Goal: Task Accomplishment & Management: Complete application form

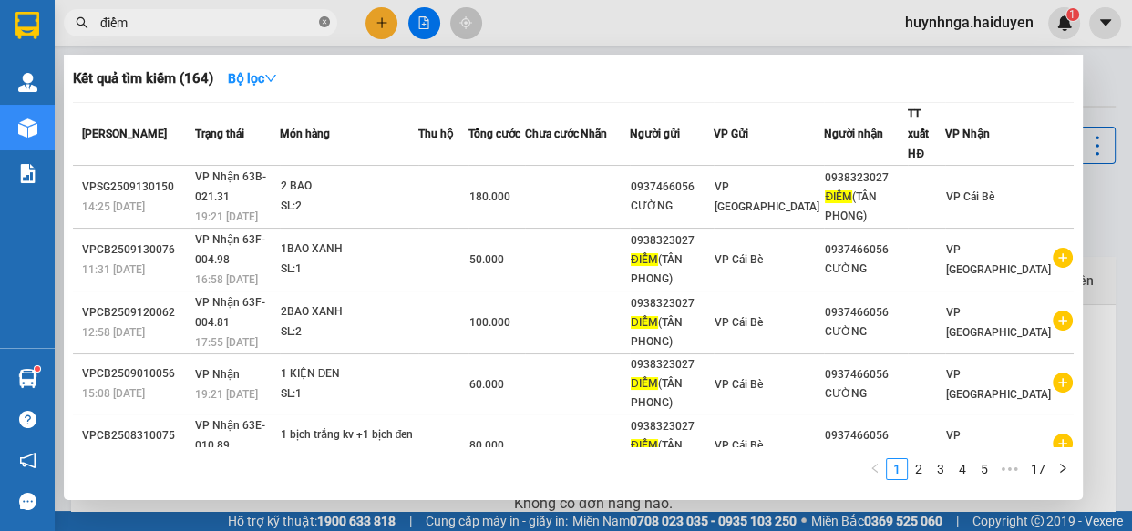
click at [325, 24] on icon "close-circle" at bounding box center [324, 21] width 11 height 11
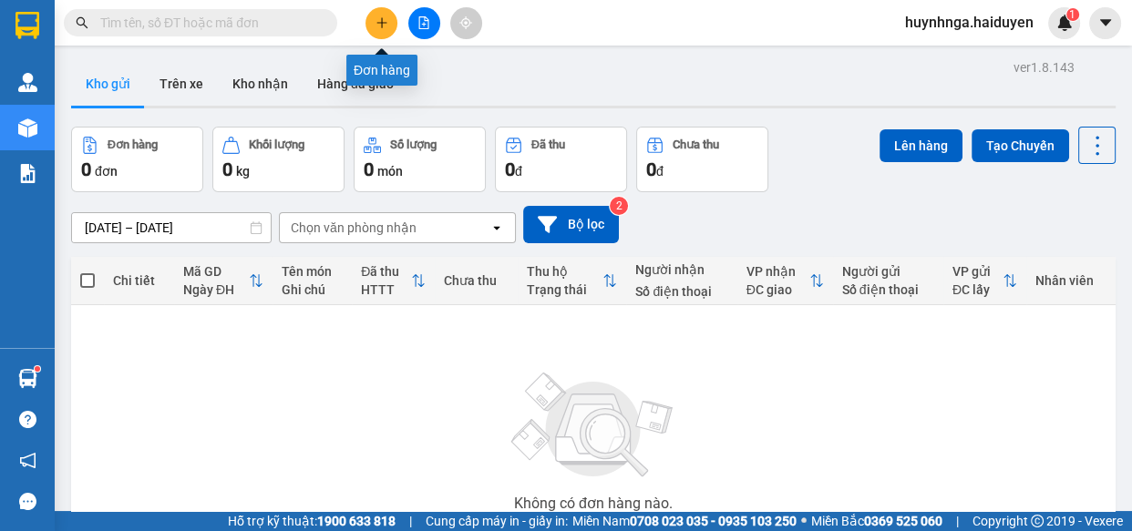
click at [375, 26] on icon "plus" at bounding box center [381, 22] width 13 height 13
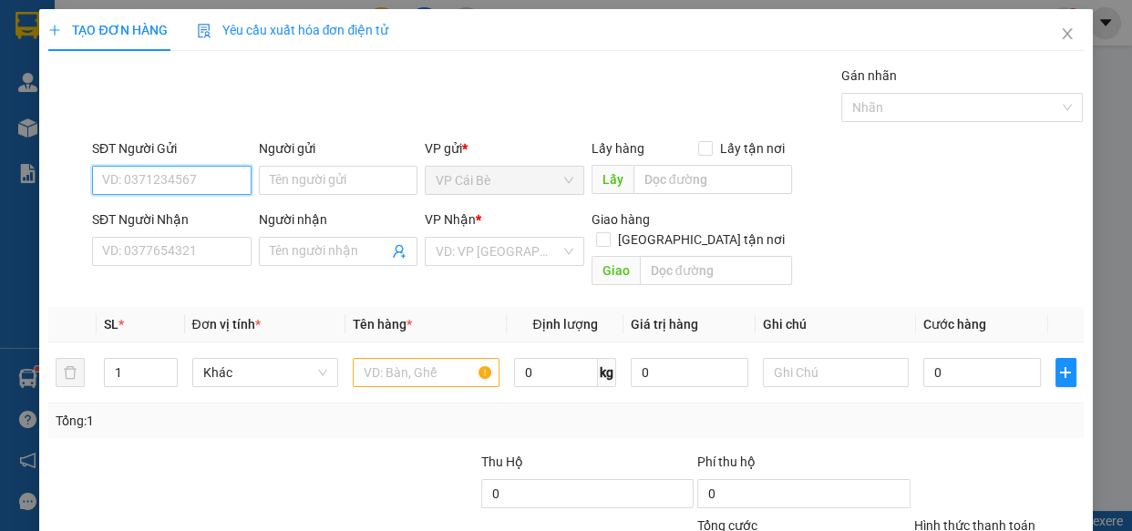
click at [200, 188] on input "SĐT Người Gửi" at bounding box center [171, 180] width 159 height 29
click at [170, 241] on input "SĐT Người Nhận" at bounding box center [171, 251] width 159 height 29
click at [145, 254] on input "SĐT Người Nhận" at bounding box center [171, 251] width 159 height 29
click at [145, 252] on input "SĐT Người Nhận" at bounding box center [171, 251] width 159 height 29
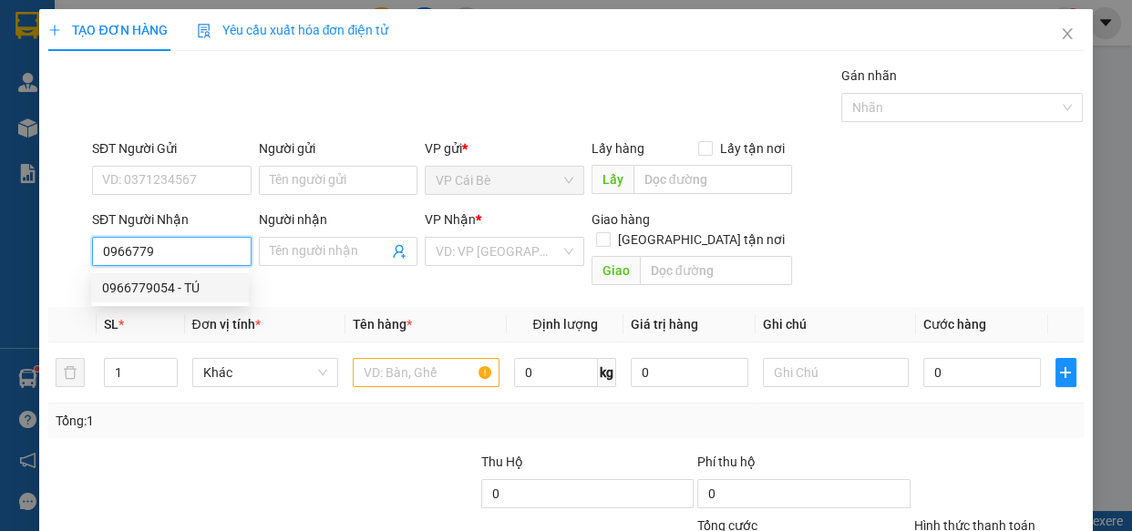
click at [174, 289] on div "0966779054 - TÚ" at bounding box center [170, 288] width 136 height 20
type input "0966779054"
type input "TÚ"
type input "39 TÚ XƯƠNG ,[PERSON_NAME] 6,Q3"
type input "130.000"
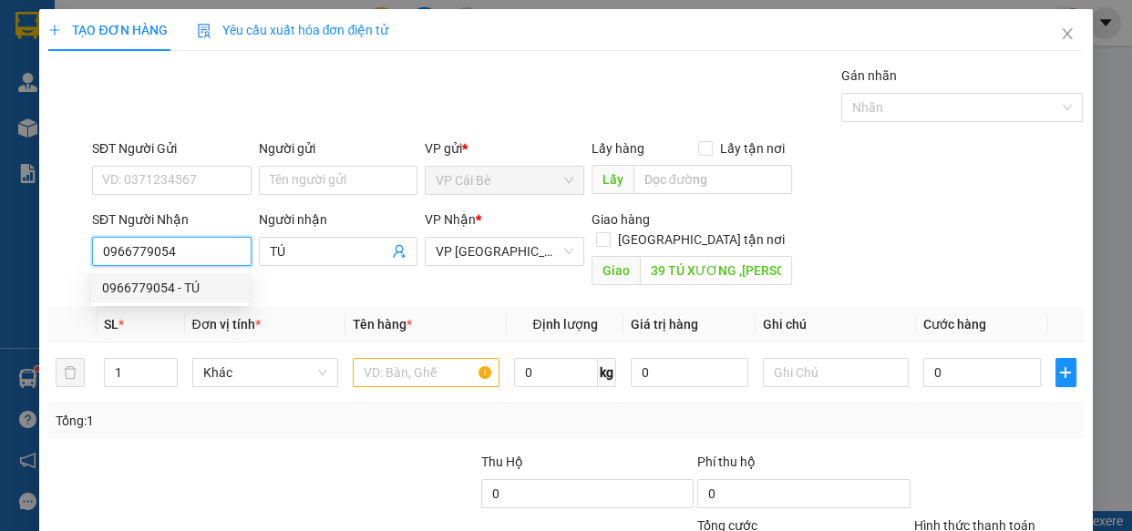
type input "130.000"
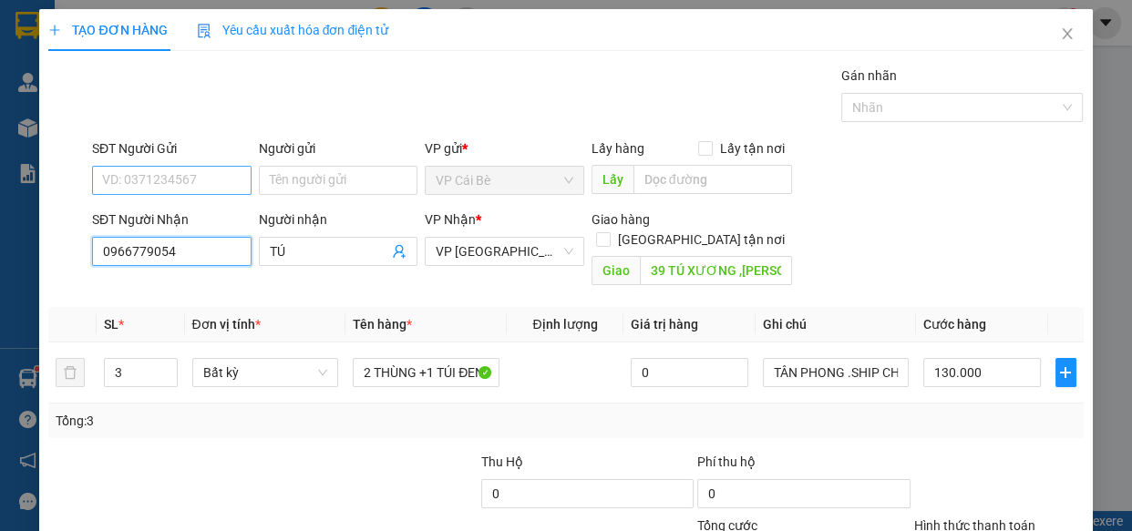
type input "0966779054"
click at [169, 176] on input "SĐT Người Gửi" at bounding box center [171, 180] width 159 height 29
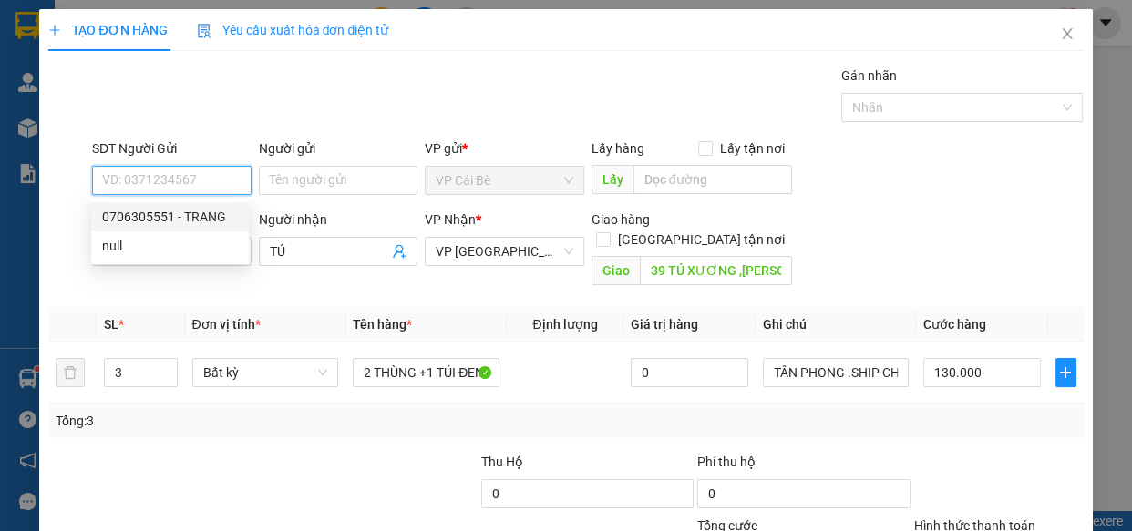
click at [182, 221] on div "0706305551 - TRANG" at bounding box center [170, 217] width 136 height 20
type input "0706305551"
type input "TRANG"
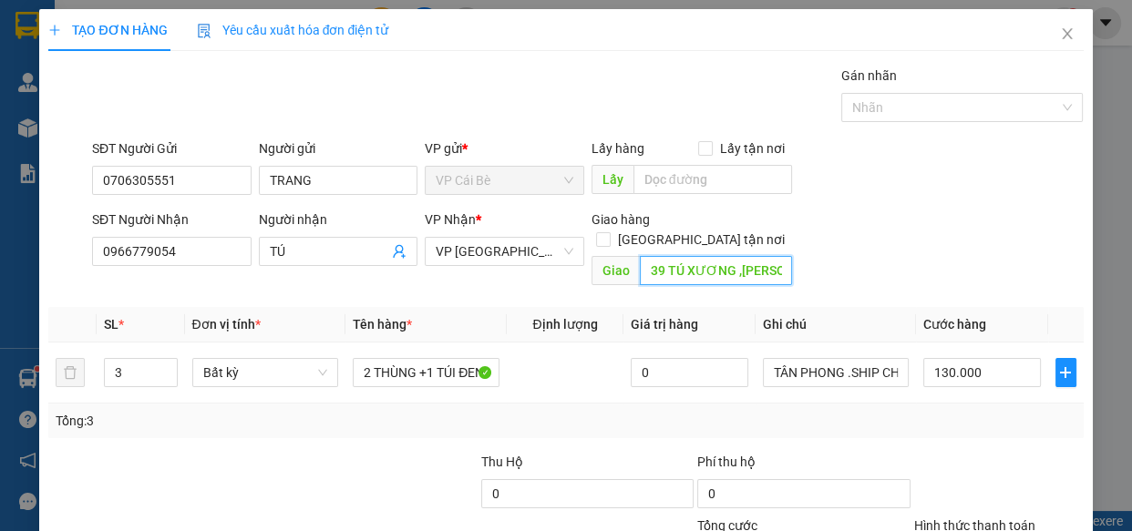
click at [780, 256] on input "39 TÚ XƯƠNG ,[PERSON_NAME] 6,Q3" at bounding box center [716, 270] width 152 height 29
drag, startPoint x: 780, startPoint y: 250, endPoint x: 699, endPoint y: 263, distance: 82.2
click at [699, 263] on input "39 TÚ XƯƠNG ,[PERSON_NAME] 6,Q3" at bounding box center [716, 270] width 152 height 29
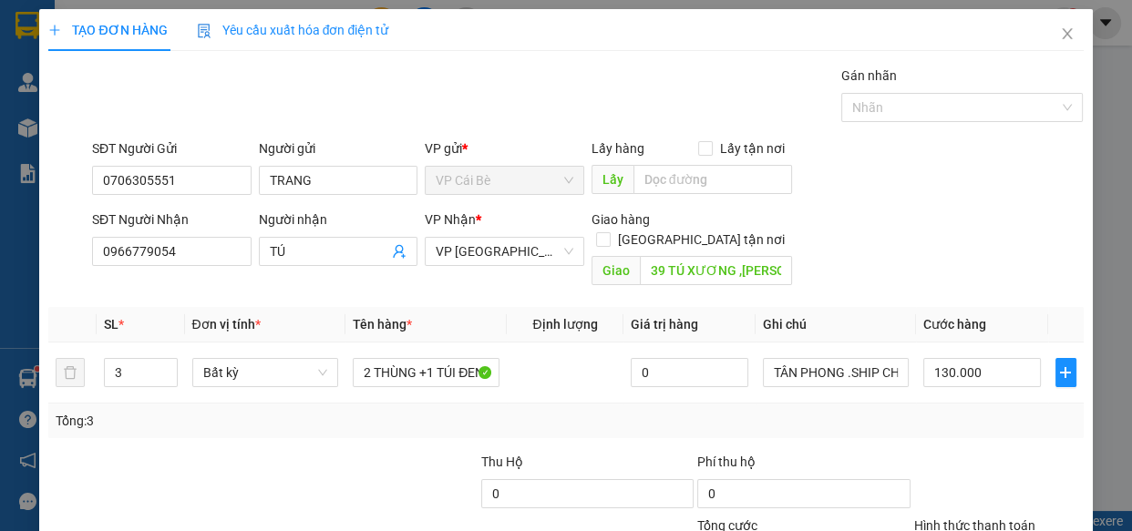
click at [819, 240] on div "SĐT Người Nhận 0966779054 Người nhận TÚ VP Nhận * VP [GEOGRAPHIC_DATA] Giao hàn…" at bounding box center [587, 252] width 999 height 84
click at [130, 359] on input "3" at bounding box center [140, 372] width 71 height 27
click at [121, 359] on input "number" at bounding box center [140, 372] width 71 height 27
type input "3"
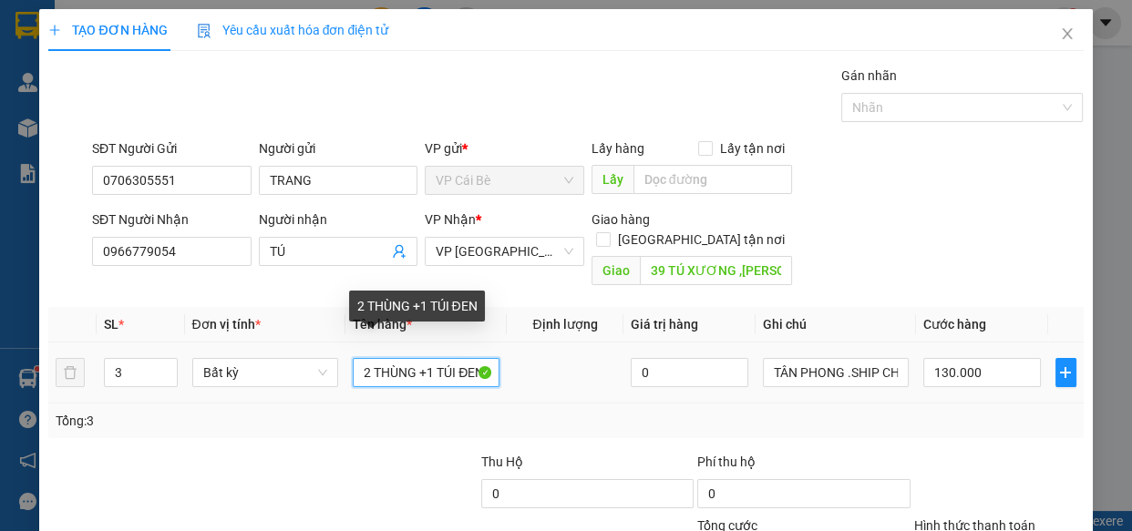
drag, startPoint x: 432, startPoint y: 351, endPoint x: 517, endPoint y: 368, distance: 86.5
click at [517, 368] on tr "3 Bất kỳ 2 THÙNG +1 TÚI ĐEN 0 TÂN PHONG .SHIP CHƯA THU 130.000" at bounding box center [565, 373] width 1034 height 61
type input "0"
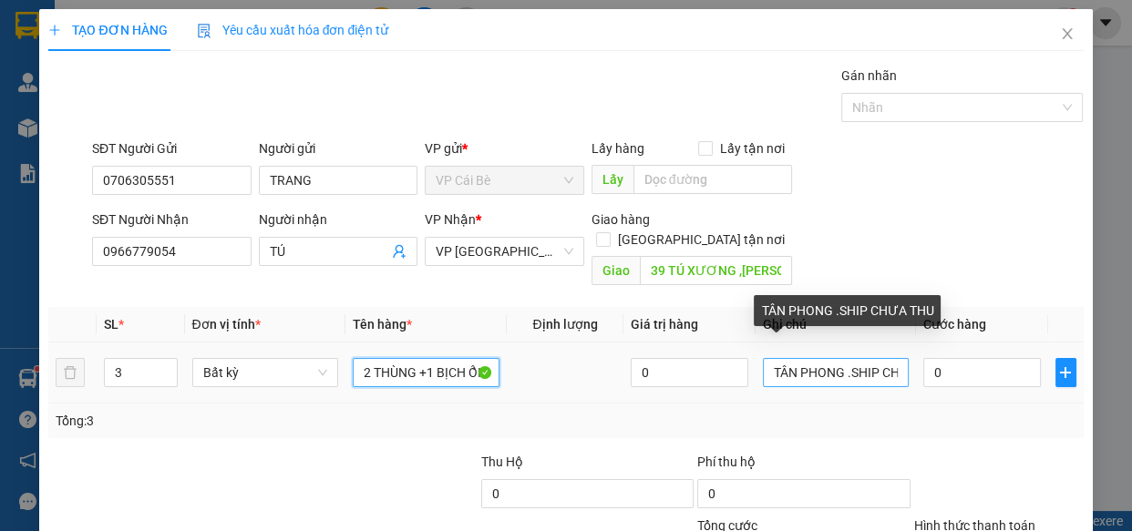
type input "2 THÙNG +1 BỊCH ỔI"
click at [840, 358] on input "TÂN PHONG .SHIP CHƯA THU" at bounding box center [836, 372] width 147 height 29
drag, startPoint x: 870, startPoint y: 349, endPoint x: 891, endPoint y: 346, distance: 21.1
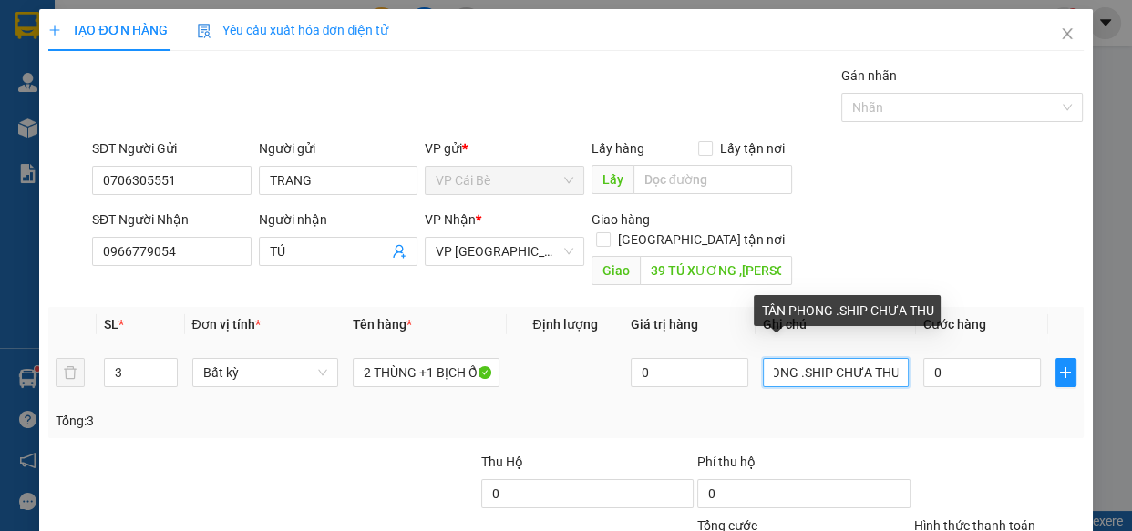
click at [891, 358] on input "TÂN PHONG .SHIP CHƯA THU" at bounding box center [836, 372] width 147 height 29
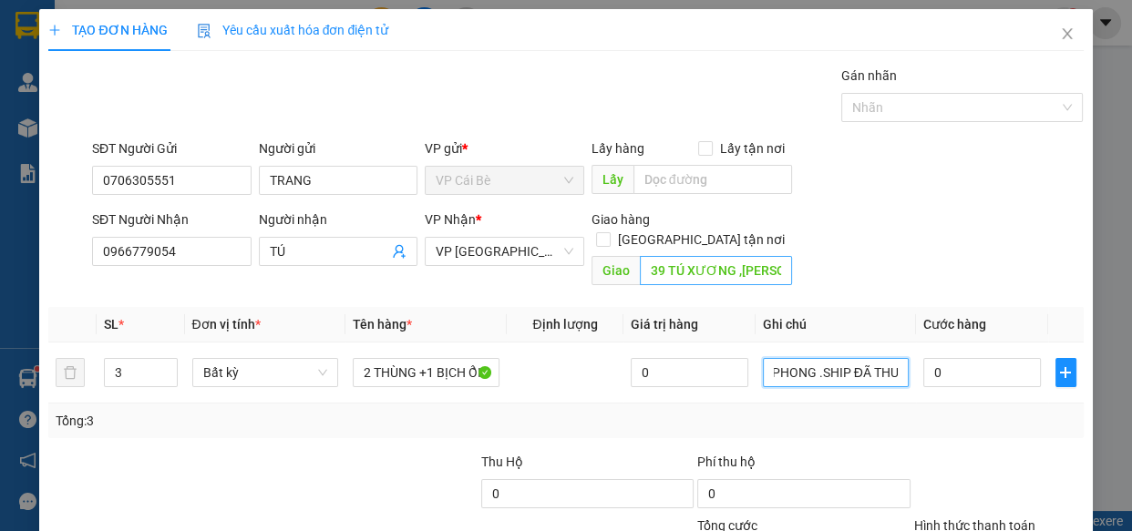
type input "TÂN PHONG .SHIP ĐÃ THU"
click at [827, 258] on div "SĐT Người Nhận 0966779054 Người nhận TÚ VP Nhận * VP [GEOGRAPHIC_DATA] Giao hàn…" at bounding box center [587, 252] width 999 height 84
click at [782, 256] on input "39 TÚ XƯƠNG ,[PERSON_NAME] 6,Q3" at bounding box center [716, 270] width 152 height 29
click at [753, 256] on input "39 TÚ XƯƠNG ,[PERSON_NAME] 6,Q3" at bounding box center [716, 270] width 152 height 29
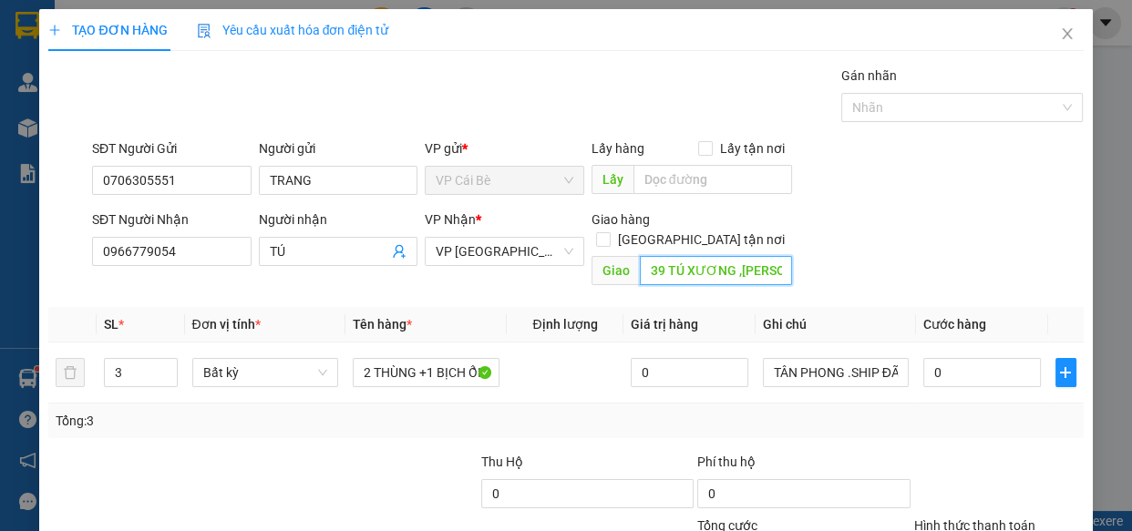
scroll to position [0, 32]
drag, startPoint x: 732, startPoint y: 250, endPoint x: 766, endPoint y: 250, distance: 33.7
click at [766, 256] on input "39 TÚ XƯƠNG ,[PERSON_NAME] 6,Q3" at bounding box center [716, 270] width 152 height 29
click at [809, 241] on div "SĐT Người Nhận 0966779054 Người nhận TÚ VP Nhận * VP [GEOGRAPHIC_DATA] Giao hàn…" at bounding box center [587, 252] width 999 height 84
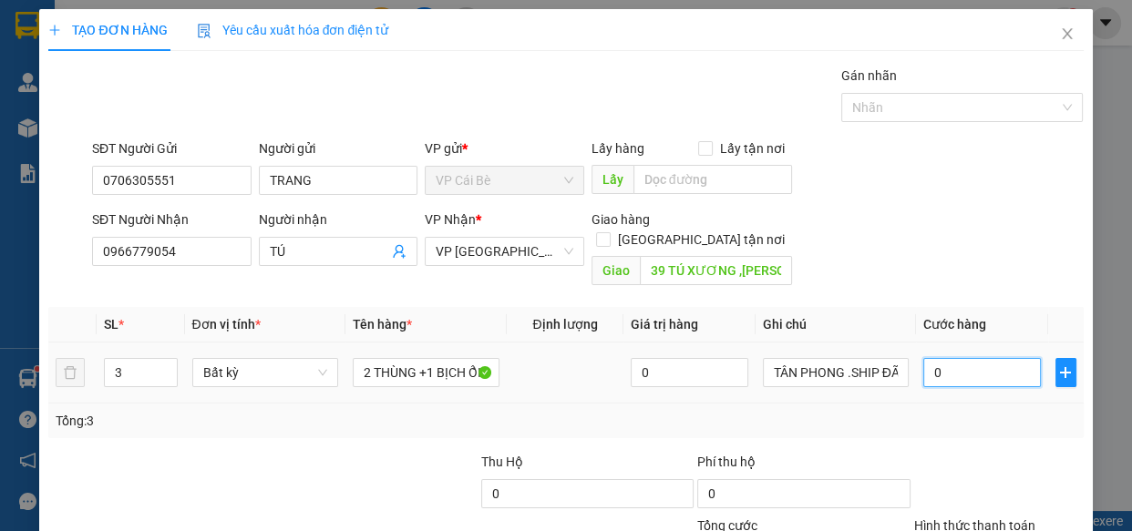
click at [967, 359] on input "0" at bounding box center [982, 372] width 118 height 29
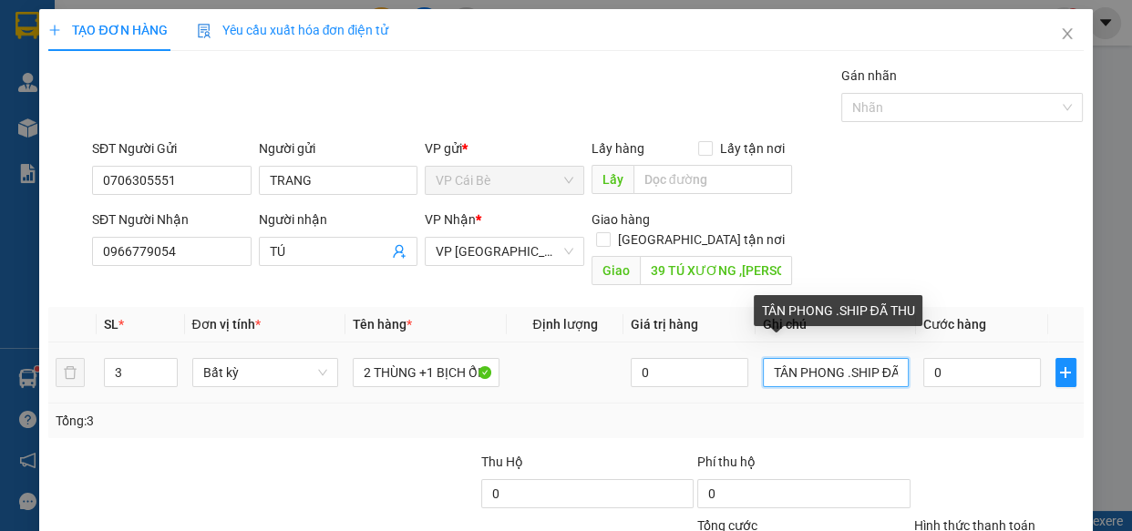
click at [888, 358] on input "TÂN PHONG .SHIP ĐÃ THU" at bounding box center [836, 372] width 147 height 29
drag, startPoint x: 891, startPoint y: 352, endPoint x: 869, endPoint y: 355, distance: 22.2
click at [866, 358] on input "TÂN PHONG .SHIP ĐÃ THU" at bounding box center [836, 372] width 147 height 29
click at [886, 358] on input "TÂN PHONG .SHIP ĐÃ THU" at bounding box center [836, 372] width 147 height 29
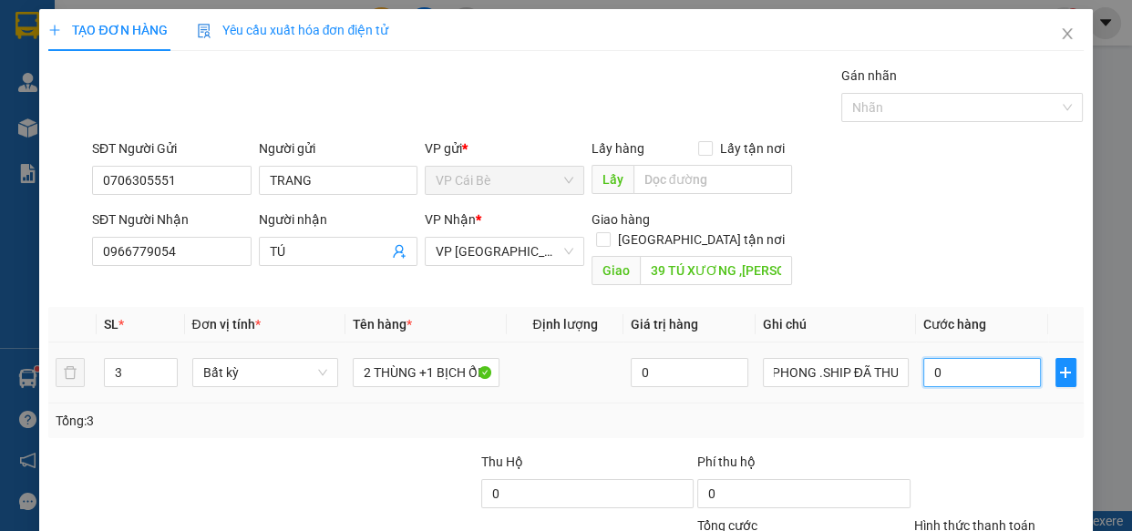
click at [957, 358] on input "0" at bounding box center [982, 372] width 118 height 29
type input "0"
type input "1"
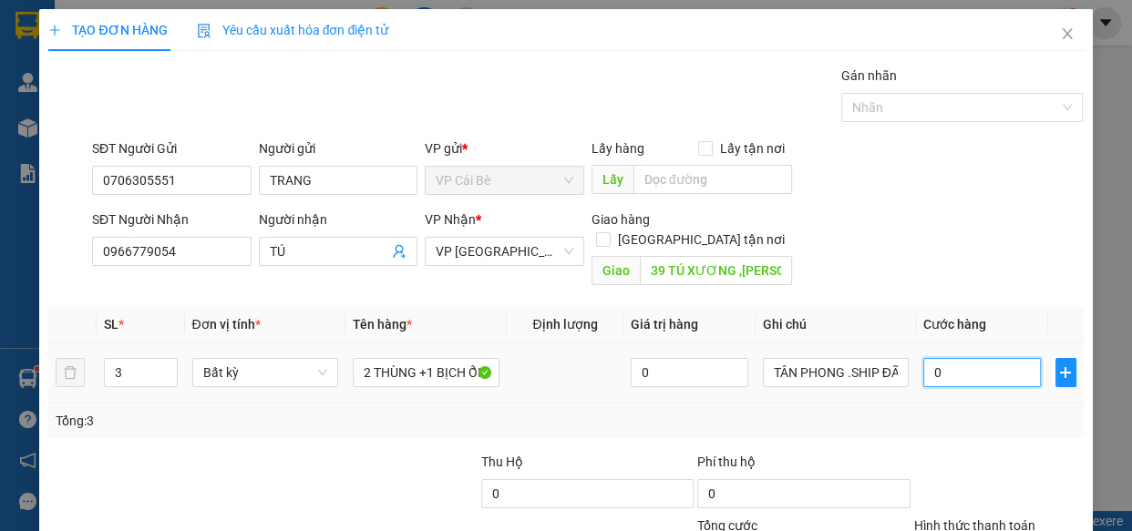
type input "01"
type input "16"
type input "016"
type input "160"
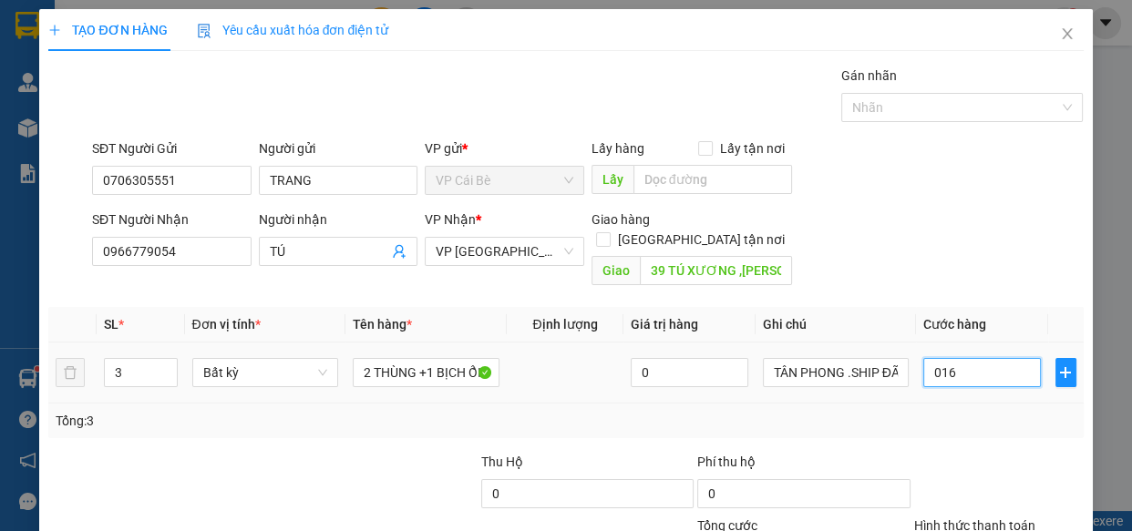
type input "160"
type input "0.160"
type input "160.000"
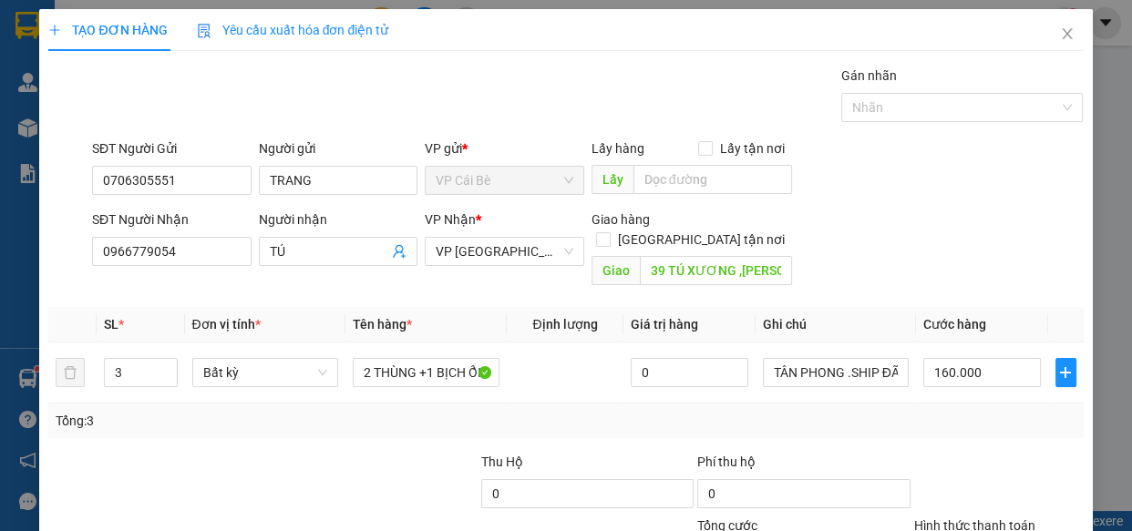
click at [952, 410] on div "Tổng: 3" at bounding box center [565, 421] width 1034 height 35
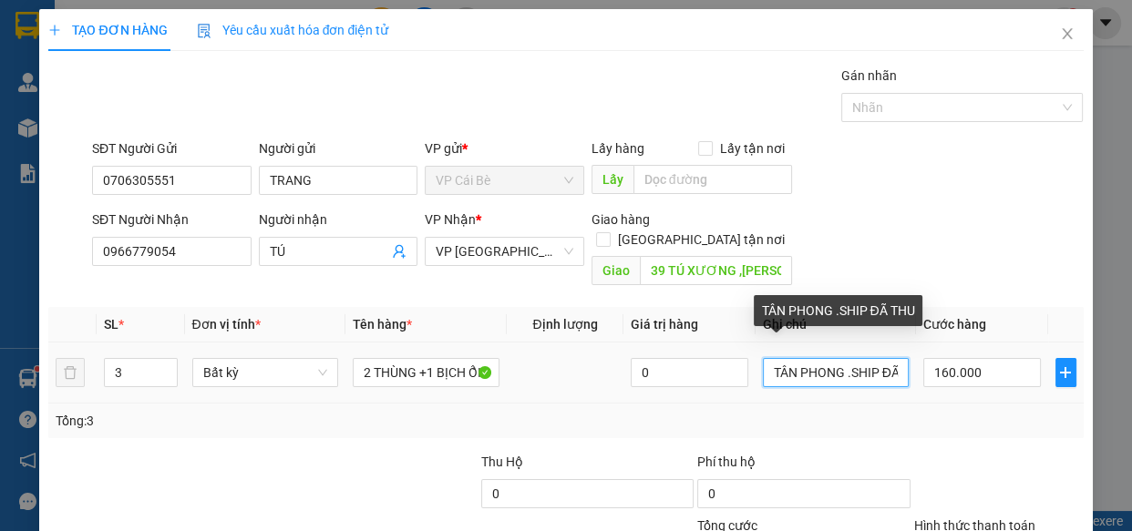
click at [892, 358] on input "TÂN PHONG .SHIP ĐÃ THU" at bounding box center [836, 372] width 147 height 29
drag, startPoint x: 892, startPoint y: 348, endPoint x: 847, endPoint y: 353, distance: 44.9
click at [841, 358] on input "TÂN PHONG .SHIP ĐÃ THU" at bounding box center [836, 372] width 147 height 29
click at [892, 358] on input "TÂN PHONG .SHIP ĐÃ THU" at bounding box center [836, 372] width 147 height 29
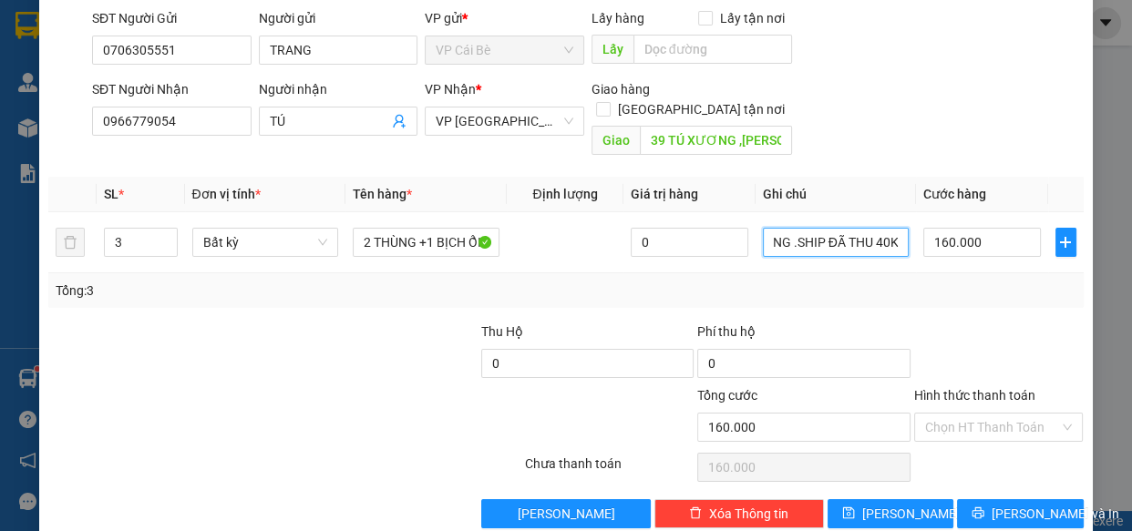
scroll to position [142, 0]
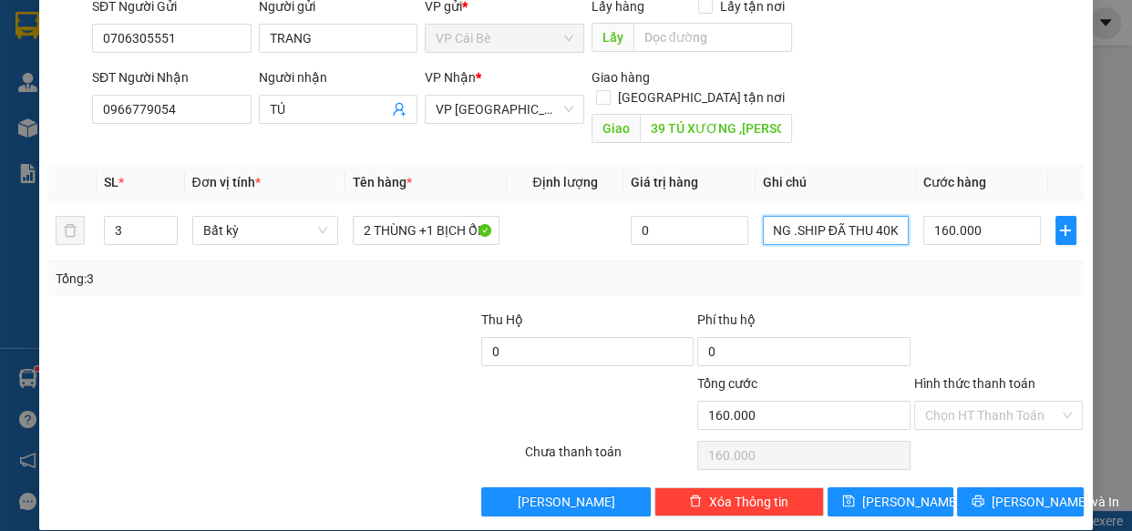
type input "TÂN PHONG .SHIP ĐÃ THU 40K"
click at [960, 402] on input "Hình thức thanh toán" at bounding box center [992, 415] width 135 height 27
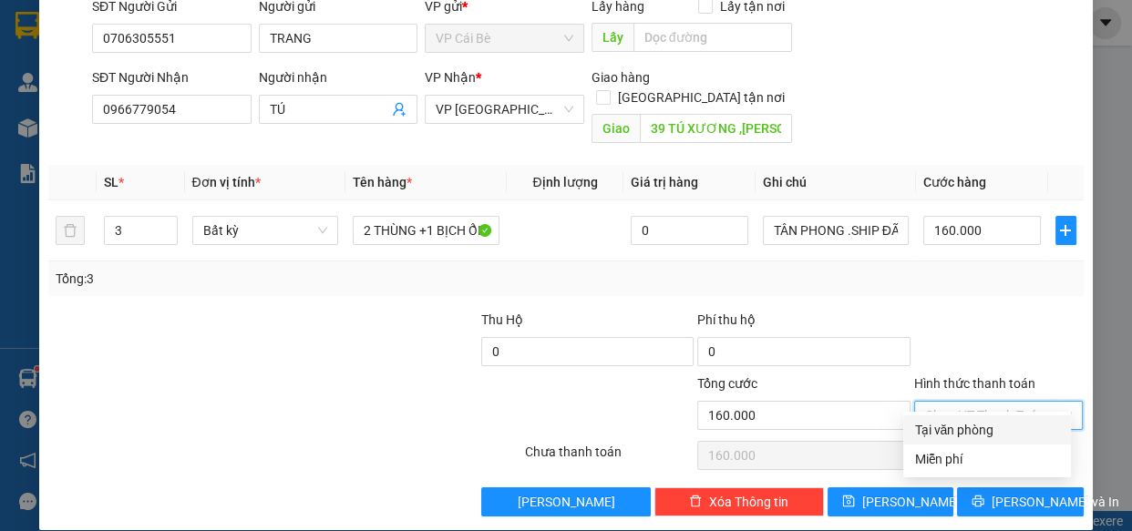
click at [974, 430] on div "Tại văn phòng" at bounding box center [987, 430] width 146 height 20
type input "0"
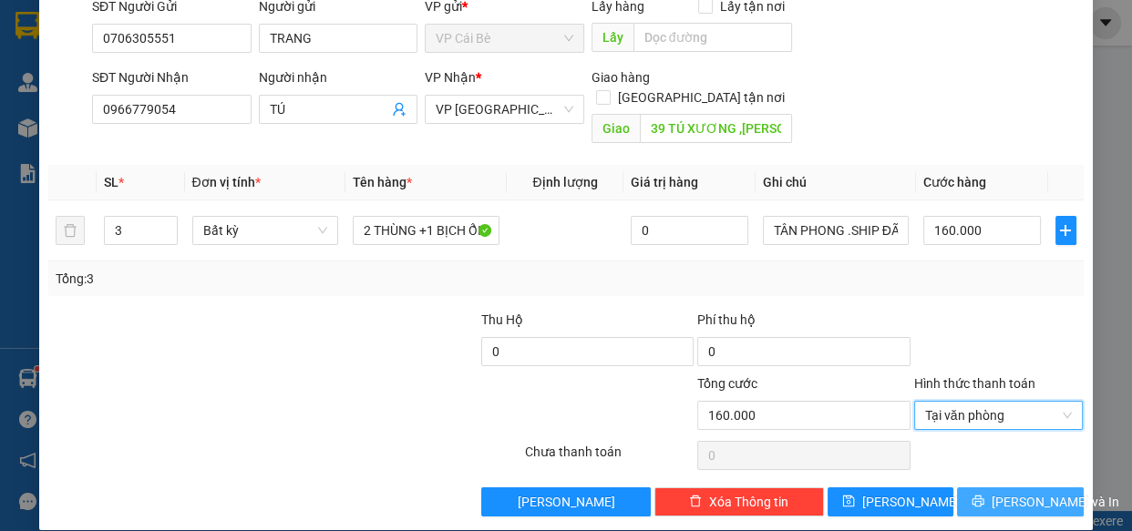
click at [982, 488] on button "[PERSON_NAME] và In" at bounding box center [1020, 501] width 126 height 29
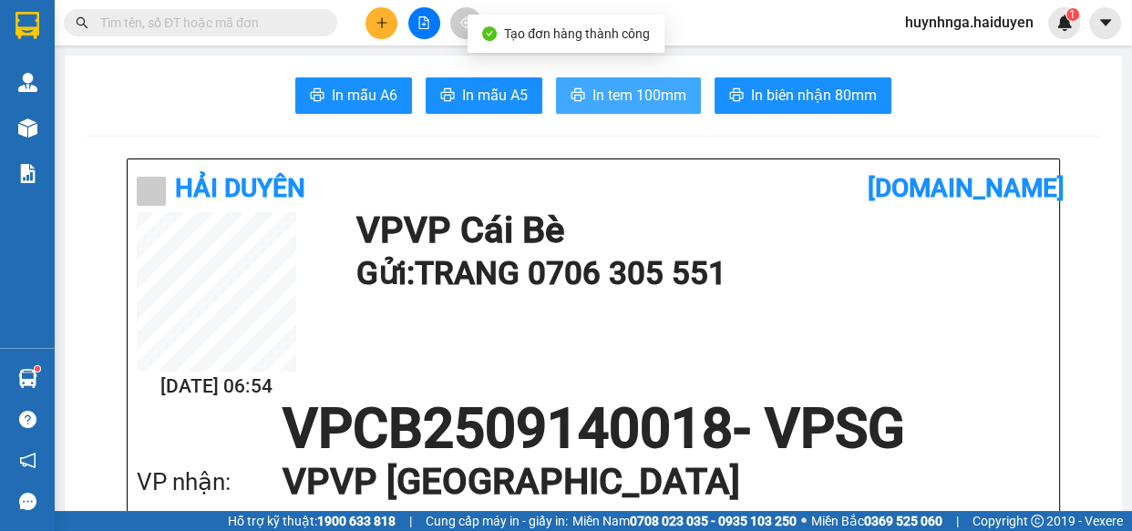
click at [645, 100] on span "In tem 100mm" at bounding box center [639, 95] width 94 height 23
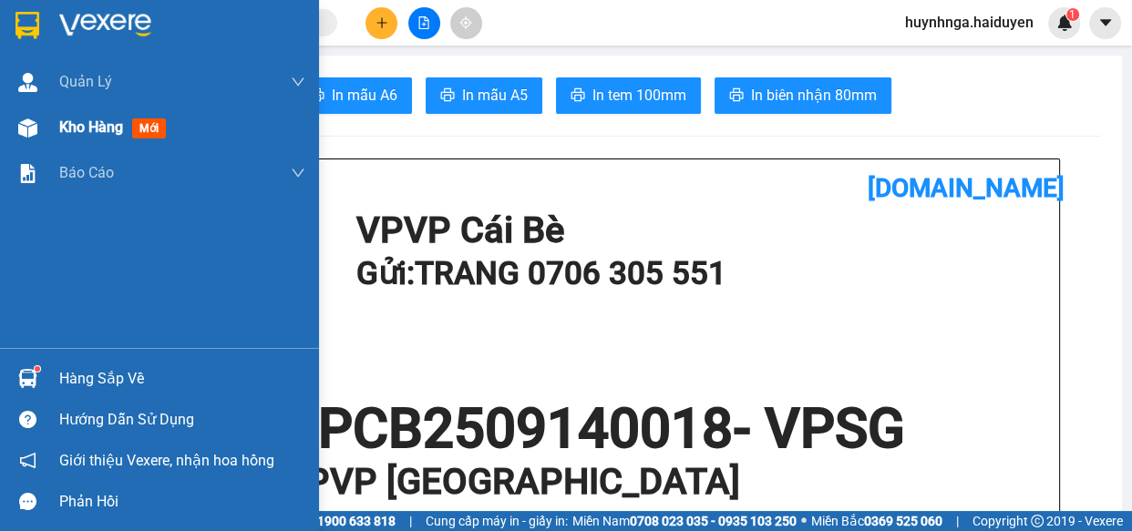
click at [90, 135] on span "Kho hàng" at bounding box center [91, 126] width 64 height 17
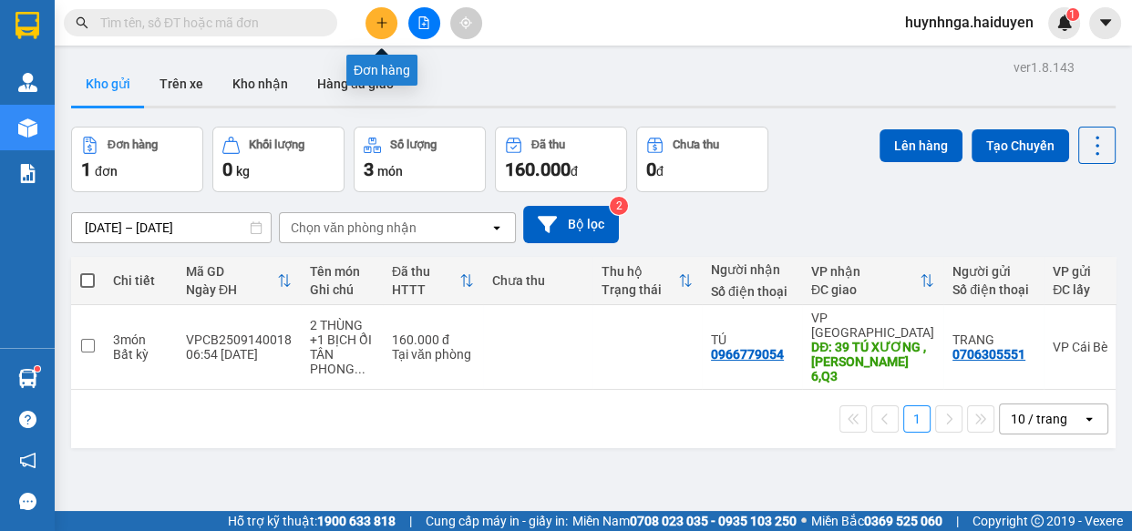
click at [383, 23] on icon "plus" at bounding box center [381, 22] width 10 height 1
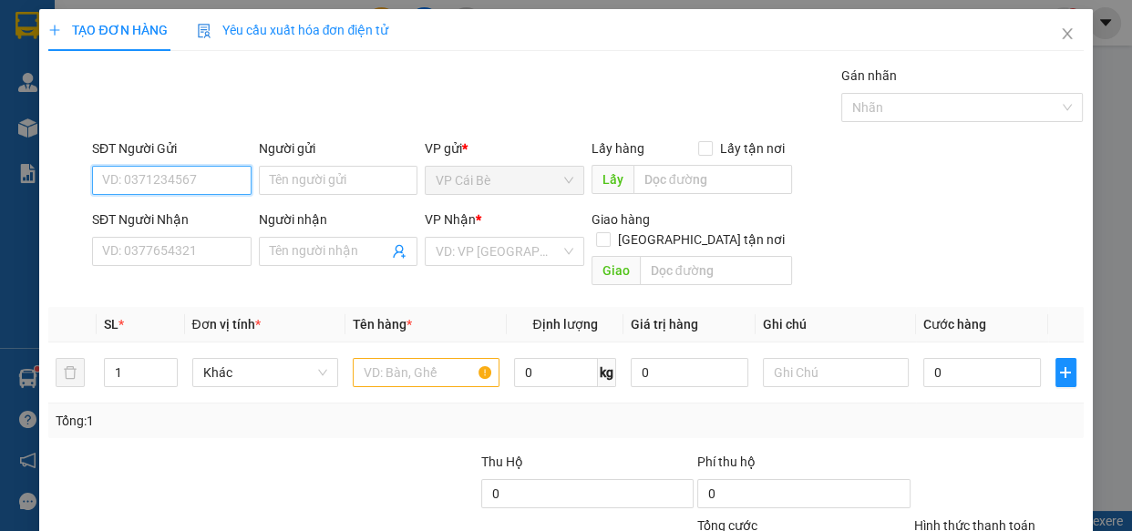
click at [206, 183] on input "SĐT Người Gửi" at bounding box center [171, 180] width 159 height 29
click at [199, 220] on div "0779813718 - MY" at bounding box center [170, 217] width 136 height 20
type input "0779813718"
type input "MY"
type input "0984081885"
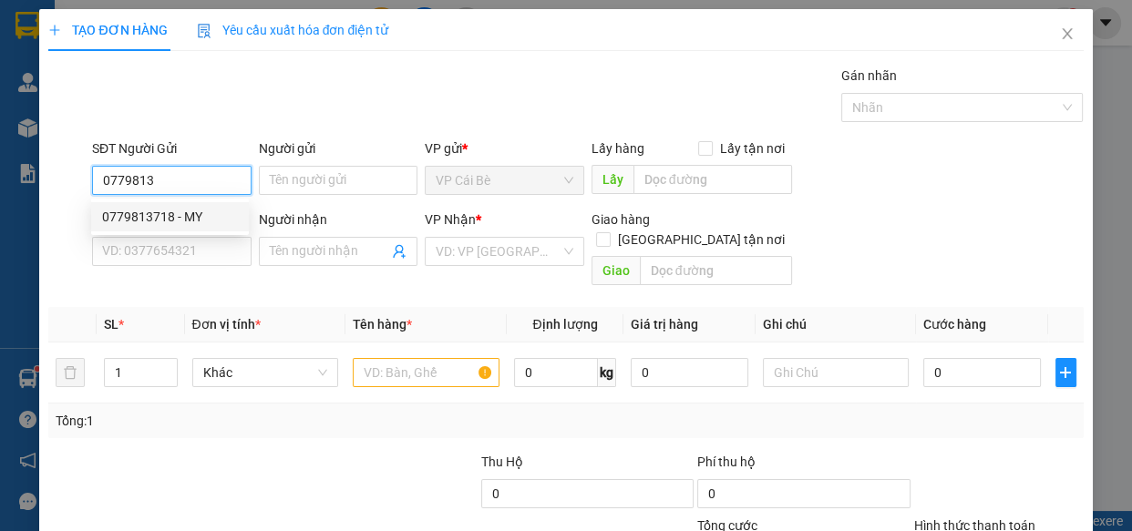
type input "HỒNG"
type input "20.000"
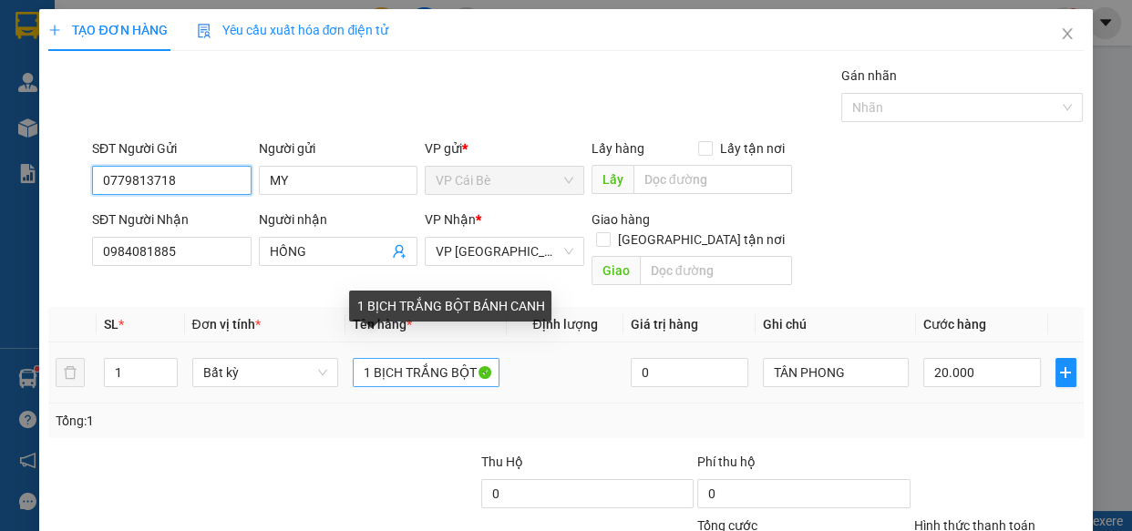
type input "0779813718"
drag, startPoint x: 370, startPoint y: 351, endPoint x: 537, endPoint y: 364, distance: 167.2
click at [537, 364] on tr "1 Bất kỳ 1 BỊCH TRẮNG BỘT BÁNH CANH 0 TÂN PHONG 20.000" at bounding box center [565, 373] width 1034 height 61
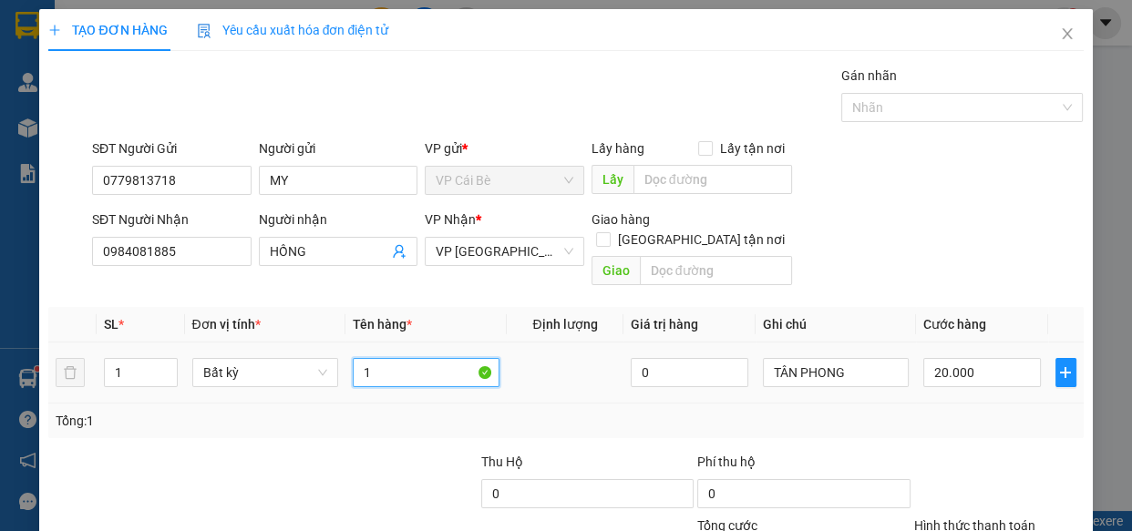
scroll to position [0, 0]
type input "1 KIỆN CÂY"
click at [964, 358] on input "20.000" at bounding box center [982, 372] width 118 height 29
type input "0"
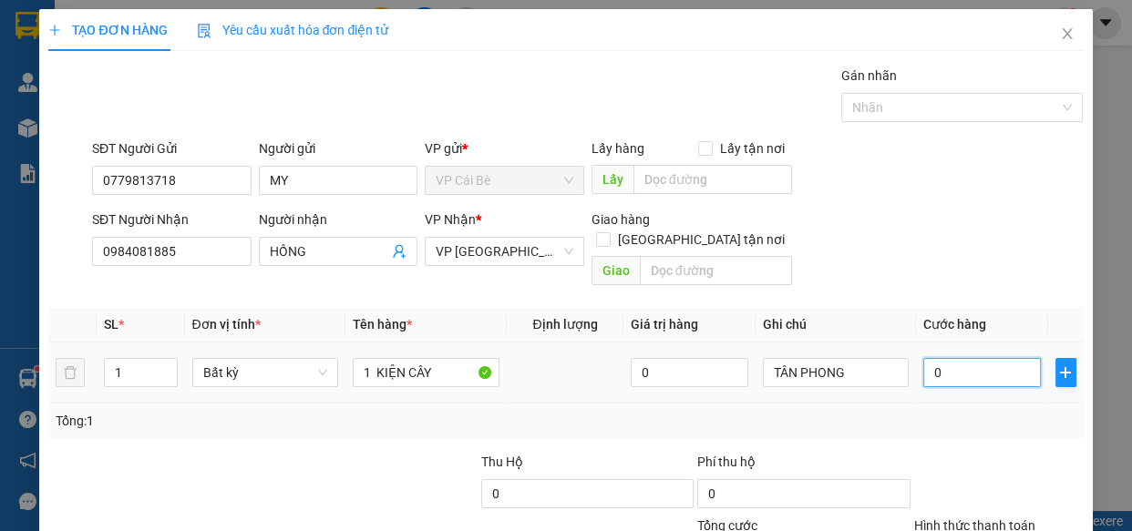
type input "0"
type input "4"
type input "04"
type input "40"
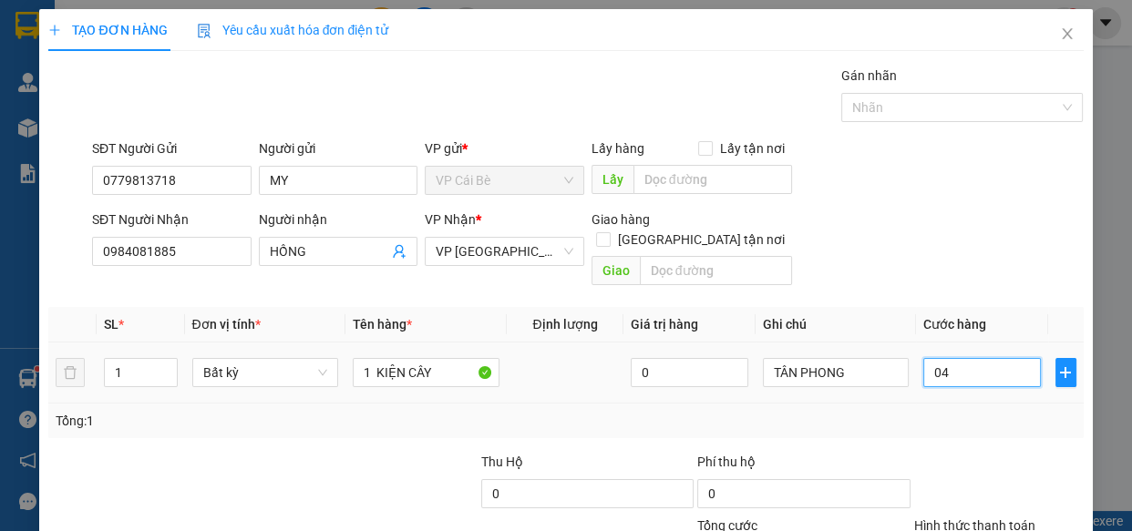
type input "40"
type input "040"
type input "40.000"
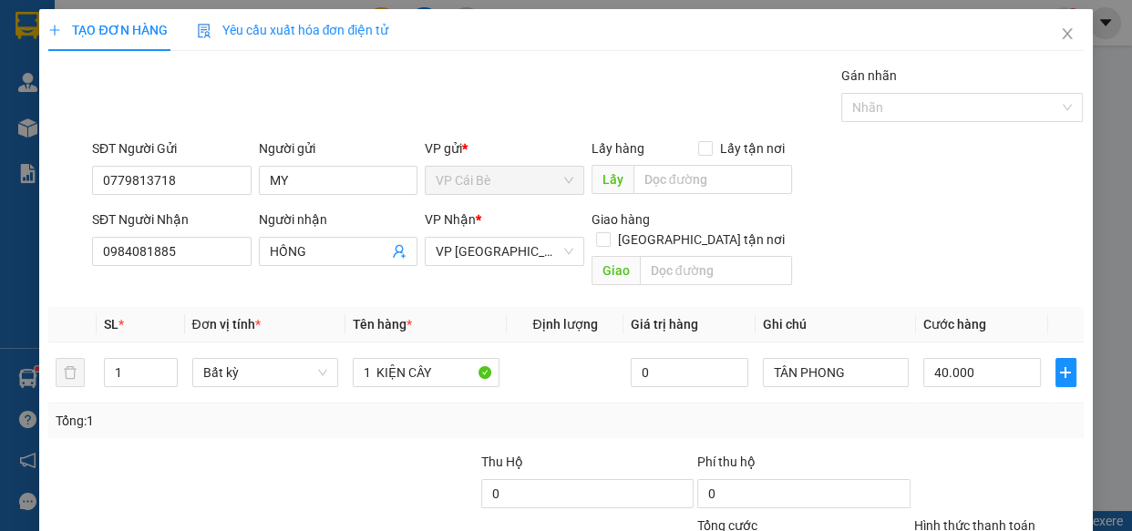
click at [1023, 411] on div "Tổng: 1" at bounding box center [565, 421] width 1019 height 20
type input "0"
type input "3"
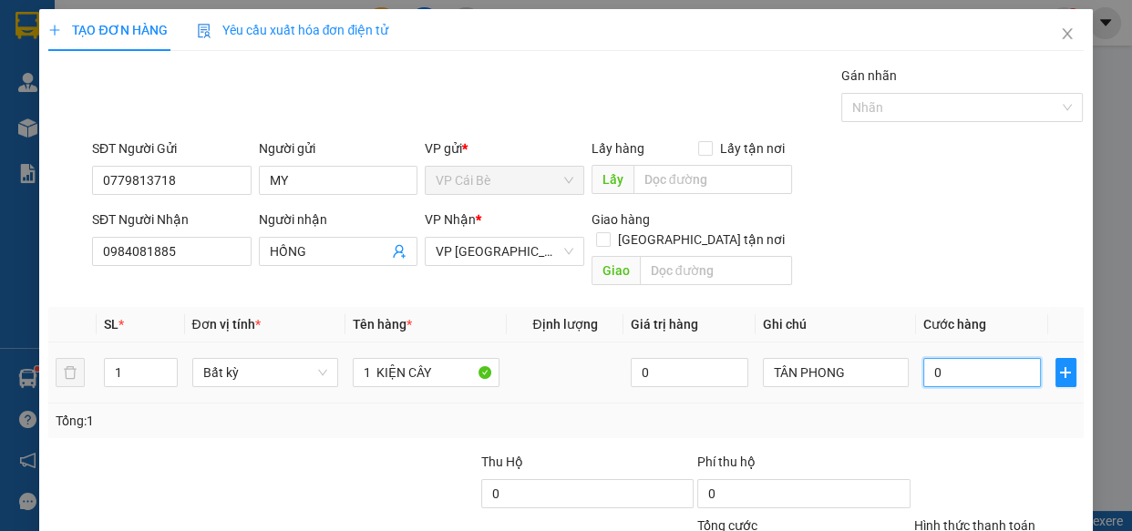
type input "3"
type input "03"
type input "30"
type input "030"
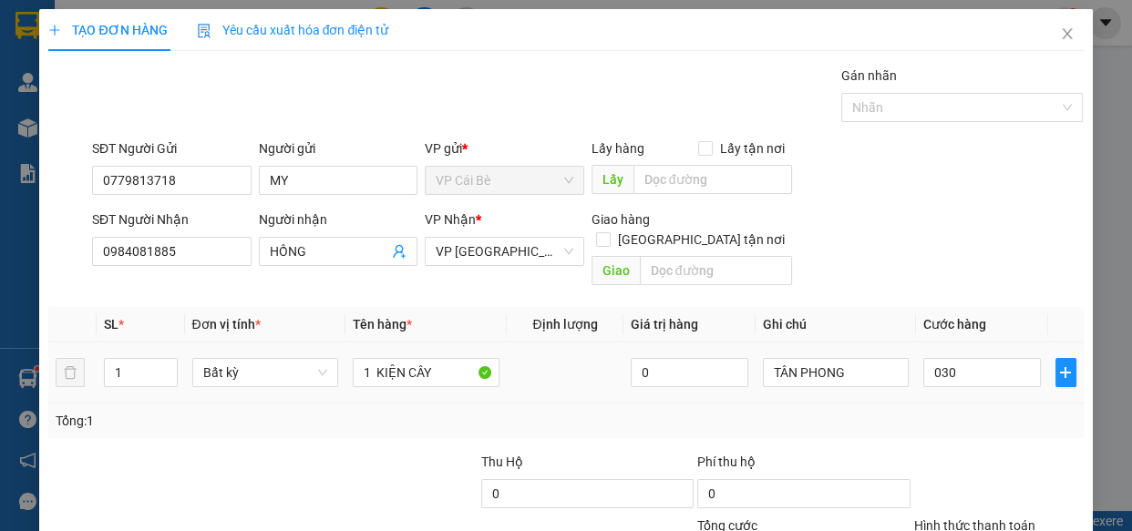
type input "30.000"
click at [970, 411] on div "Tổng: 1" at bounding box center [565, 421] width 1019 height 20
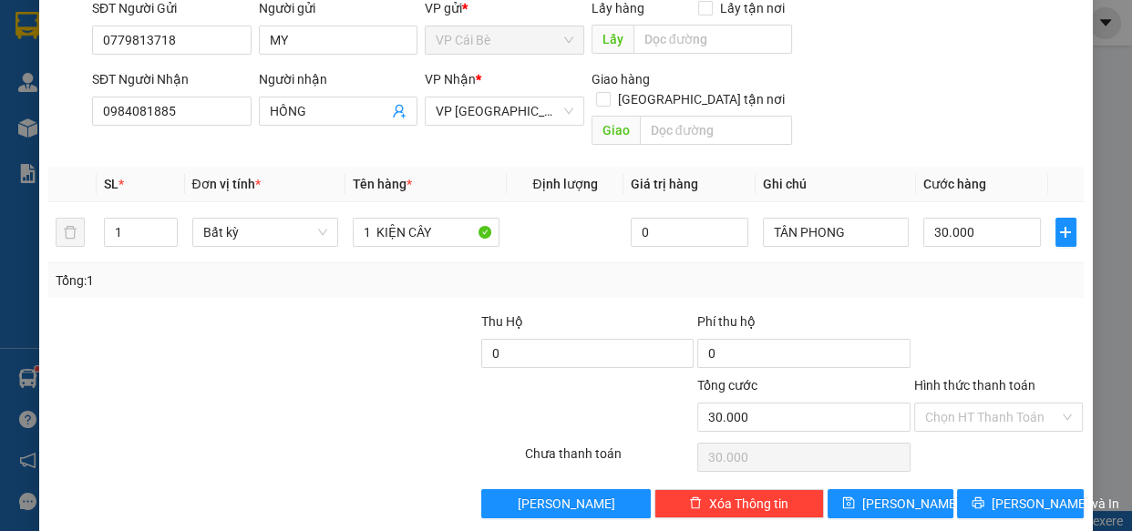
scroll to position [142, 0]
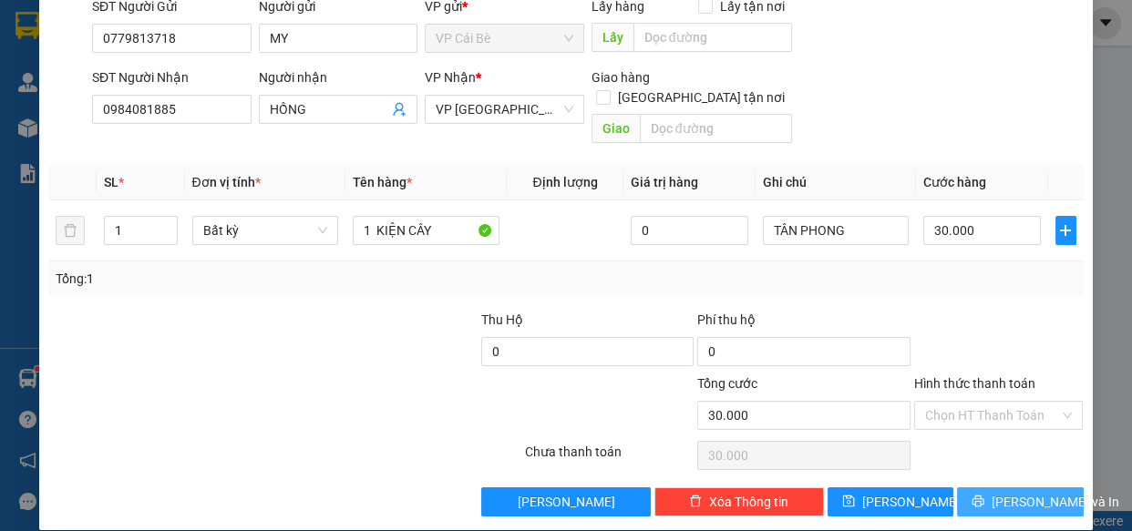
click at [1012, 492] on span "[PERSON_NAME] và In" at bounding box center [1055, 502] width 128 height 20
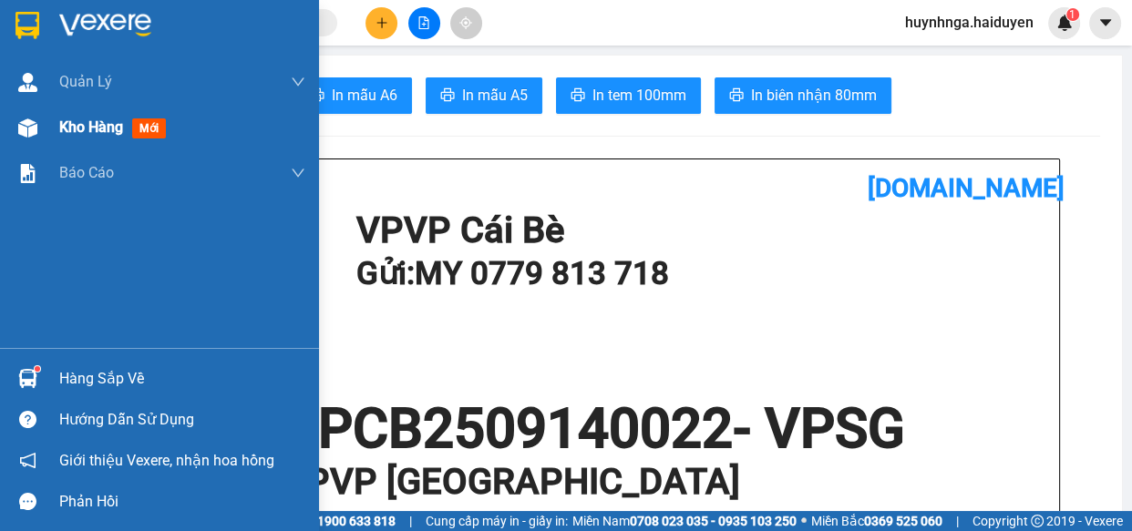
click at [108, 128] on span "Kho hàng" at bounding box center [91, 126] width 64 height 17
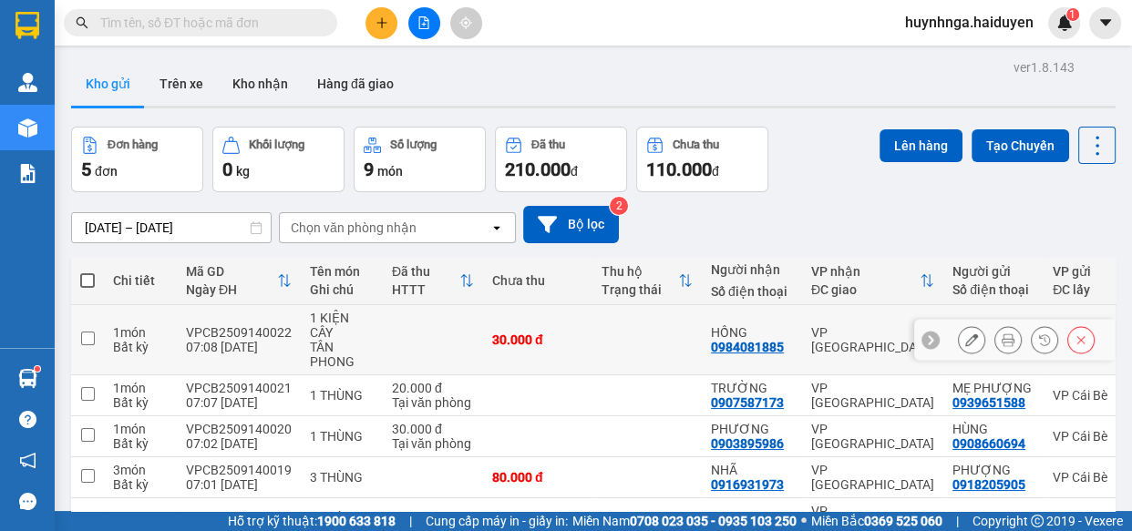
click at [965, 333] on icon at bounding box center [971, 339] width 13 height 13
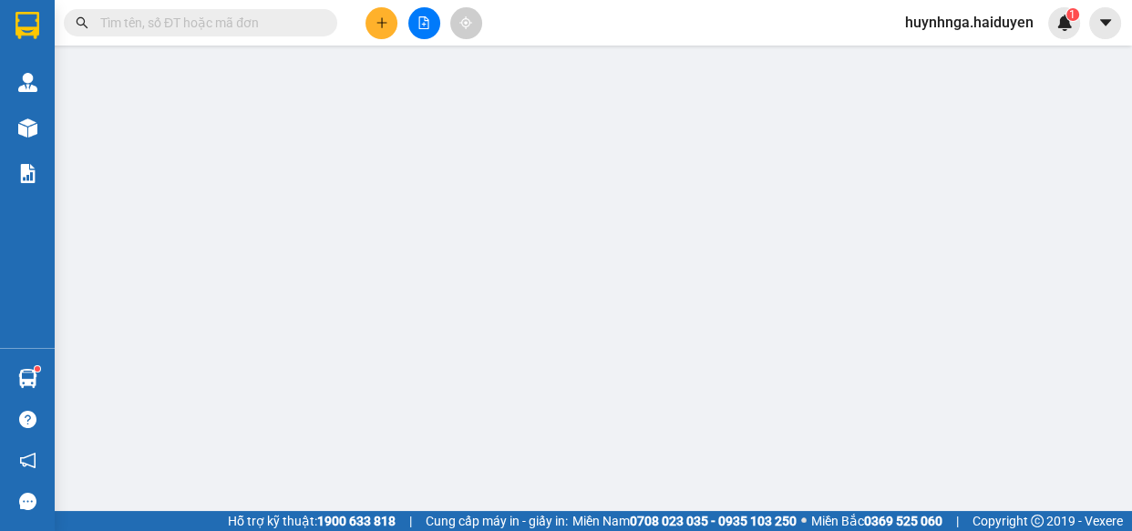
type input "0779813718"
type input "MY"
type input "0984081885"
type input "HỒNG"
type input "30.000"
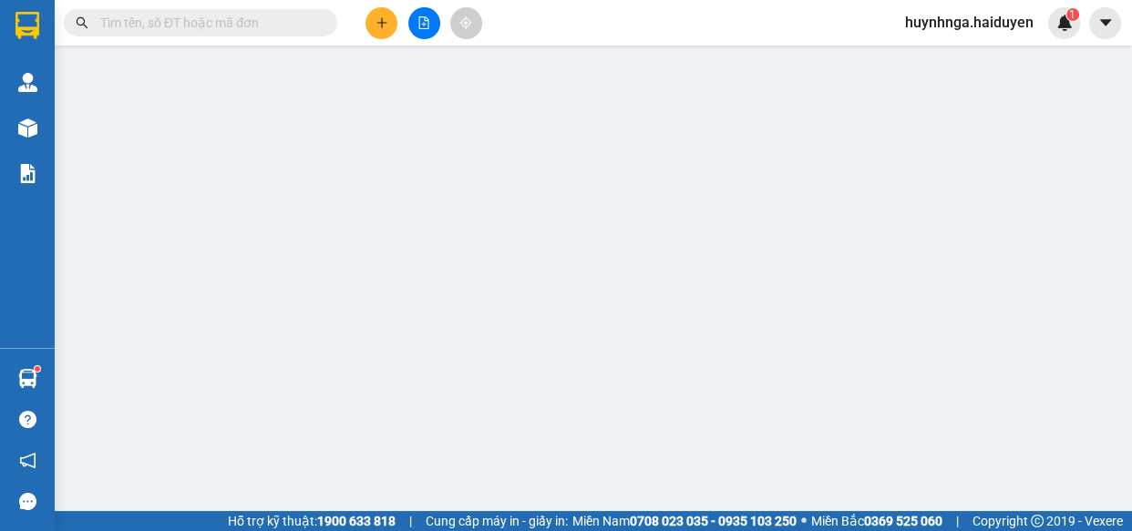
type input "30.000"
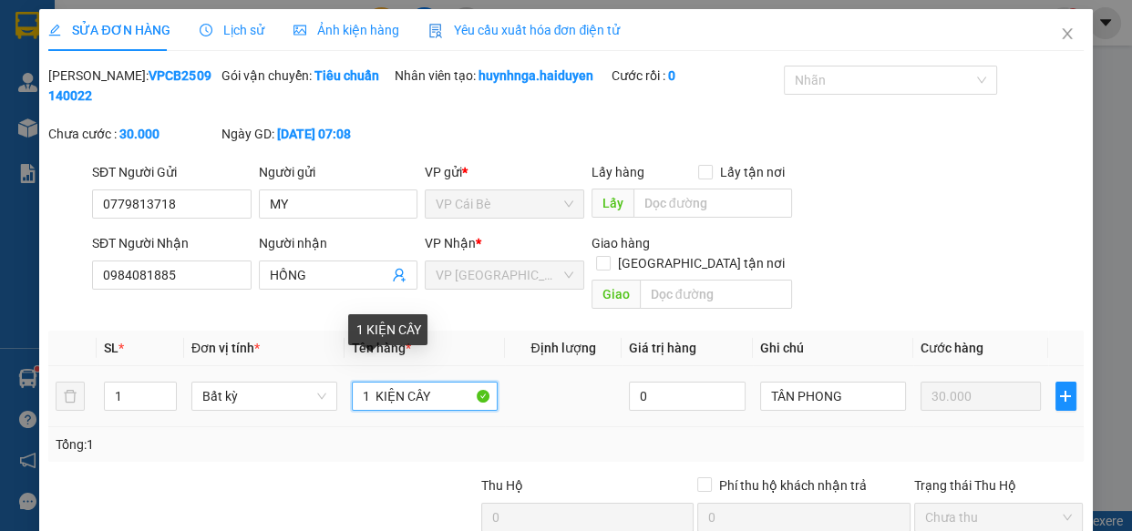
click at [402, 382] on input "1 KIỆN CÂY" at bounding box center [425, 396] width 146 height 29
click at [436, 382] on input "1 KIỆN DÀI VÀNG CÂY" at bounding box center [425, 396] width 146 height 29
click at [467, 382] on input "1 KIỆN DÀI VÀNG CÂY" at bounding box center [425, 396] width 146 height 29
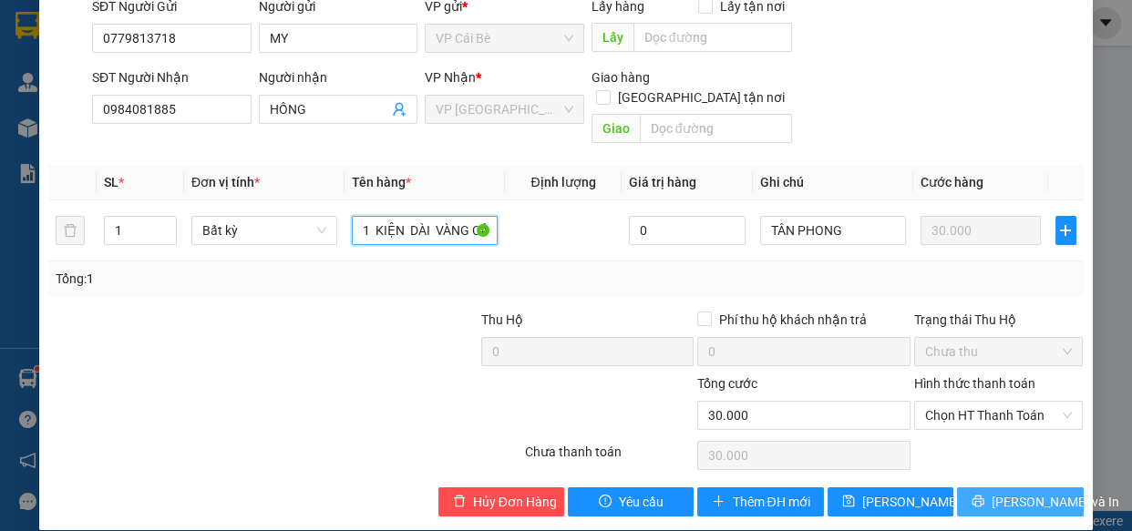
type input "1 KIỆN DÀI VÀNG CÂY"
click at [1008, 492] on span "[PERSON_NAME] và In" at bounding box center [1055, 502] width 128 height 20
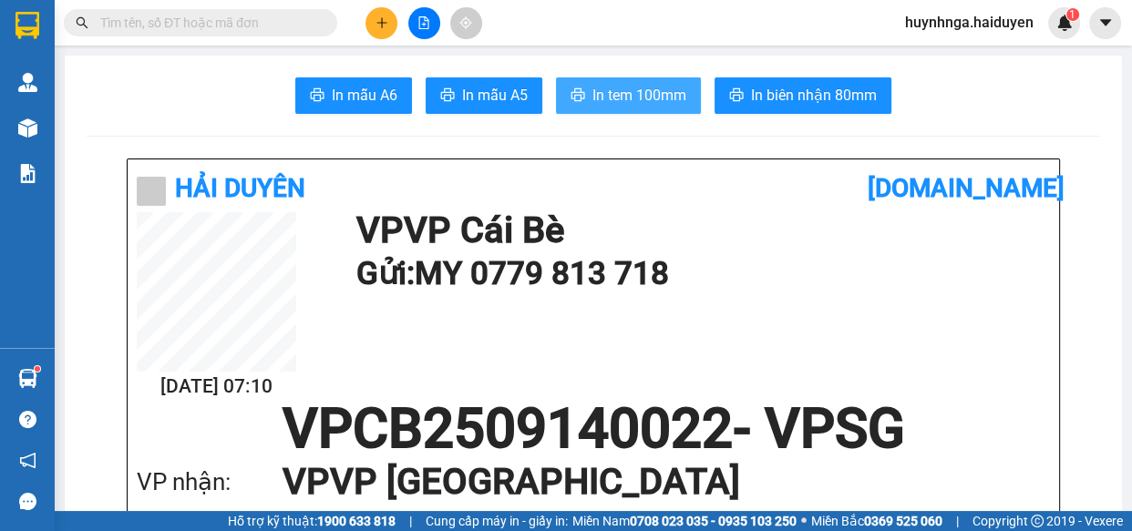
drag, startPoint x: 602, startPoint y: 83, endPoint x: 641, endPoint y: 154, distance: 81.1
click at [603, 84] on span "In tem 100mm" at bounding box center [639, 95] width 94 height 23
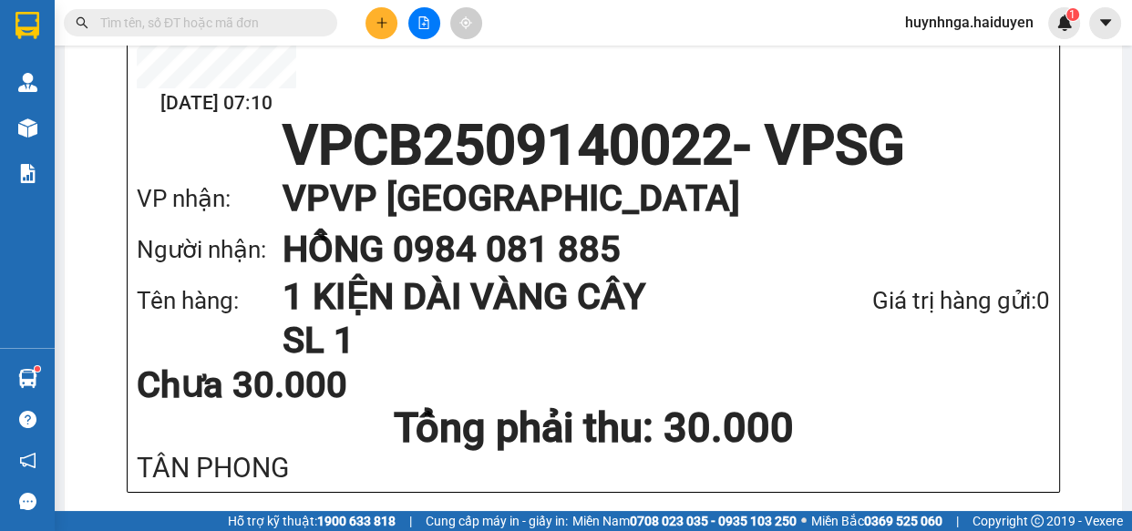
scroll to position [331, 0]
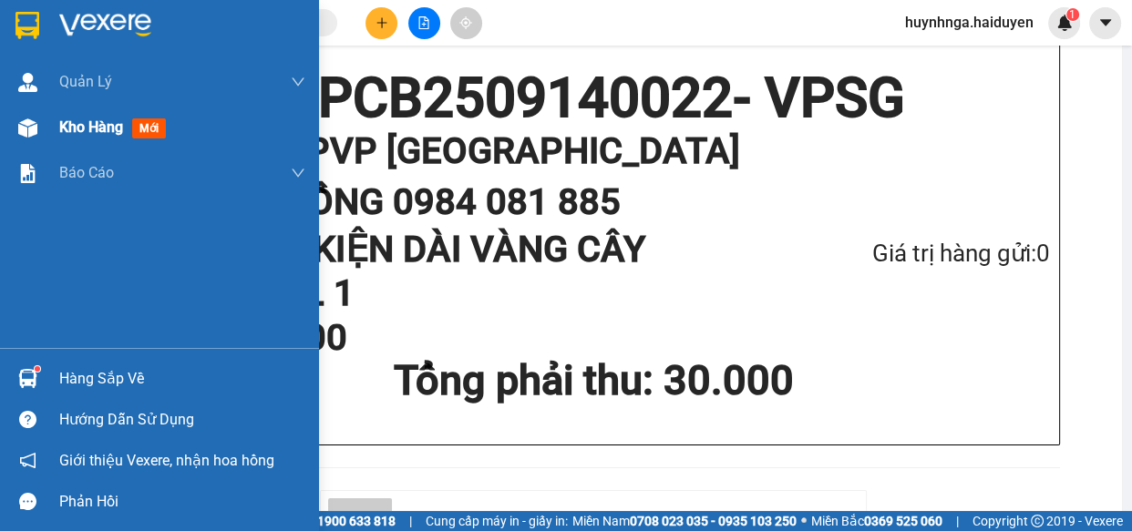
click at [104, 130] on span "Kho hàng" at bounding box center [91, 126] width 64 height 17
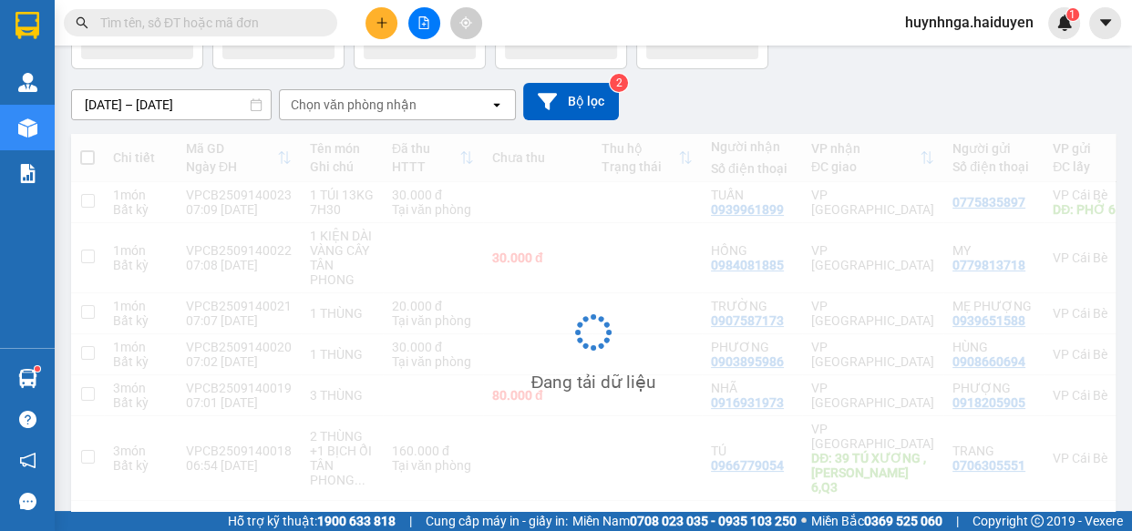
scroll to position [152, 0]
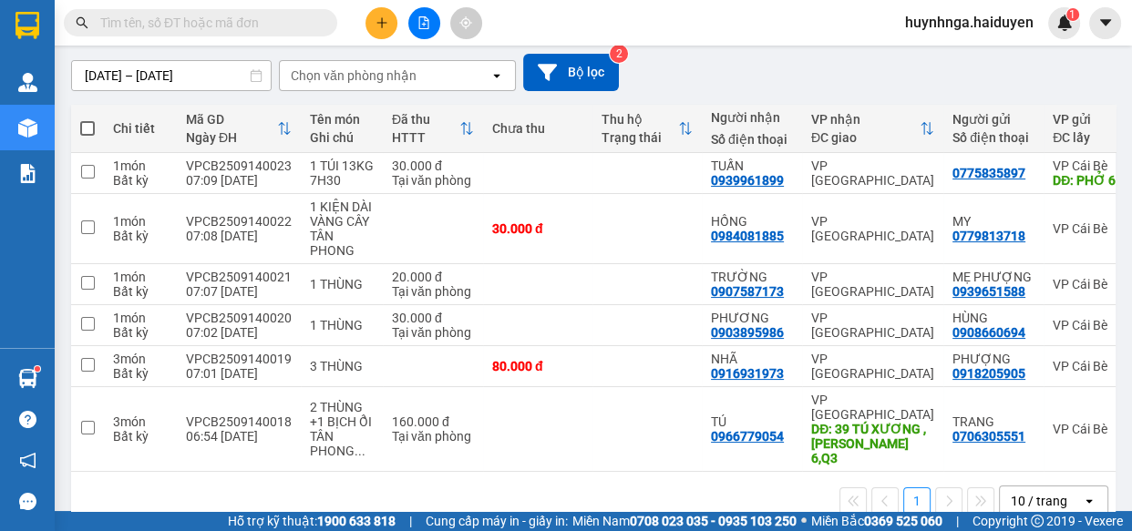
click at [377, 18] on icon "plus" at bounding box center [381, 22] width 13 height 13
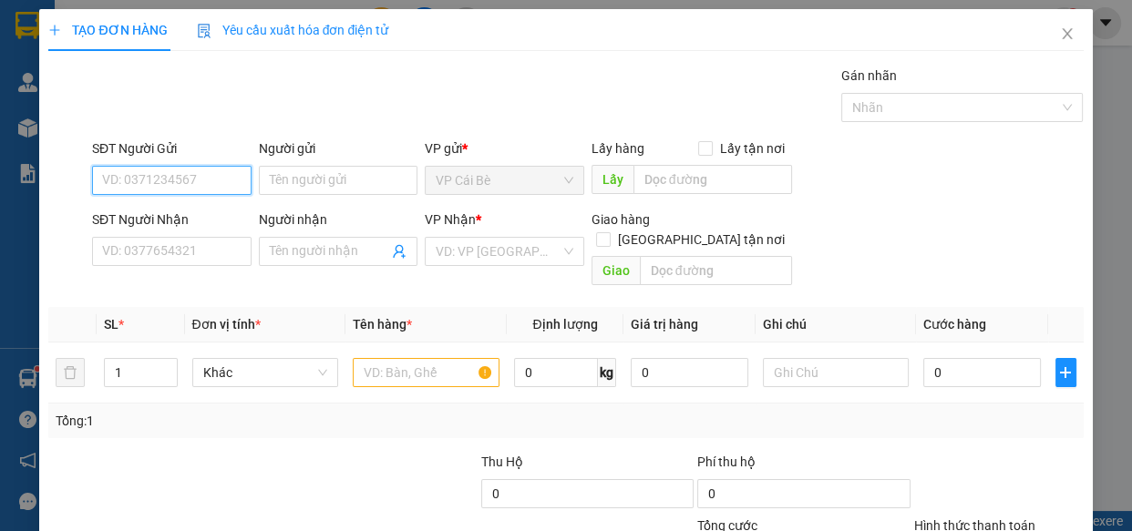
click at [202, 176] on input "SĐT Người Gửi" at bounding box center [171, 180] width 159 height 29
click at [203, 182] on input "SĐT Người Gửi" at bounding box center [171, 180] width 159 height 29
click at [169, 243] on input "SĐT Người Nhận" at bounding box center [171, 251] width 159 height 29
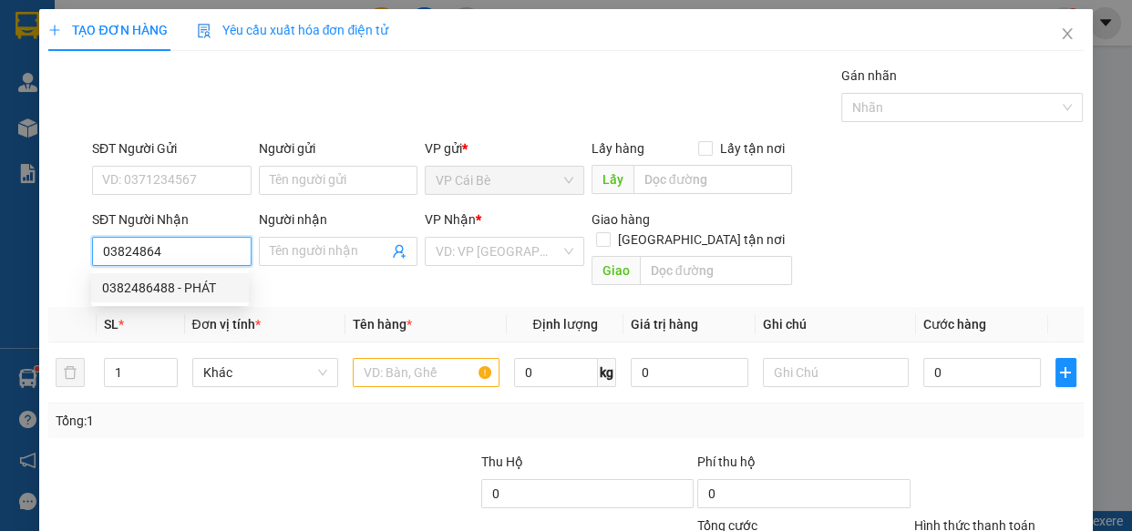
click at [189, 301] on div "0382486488 - PHÁT" at bounding box center [170, 287] width 158 height 29
type input "0382486488"
type input "PHÁT"
type input "60.000"
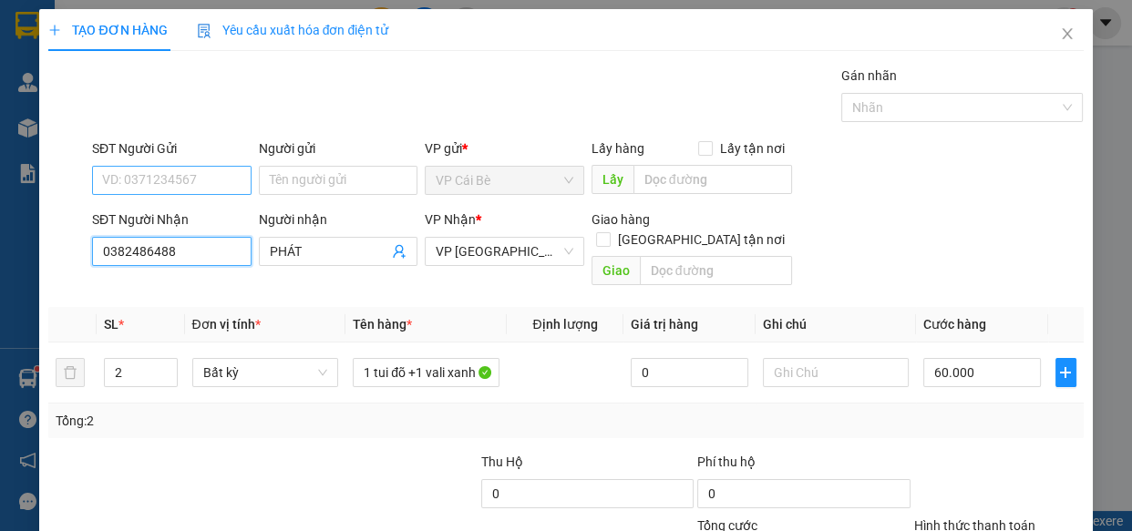
type input "0382486488"
click at [196, 183] on input "SĐT Người Gửi" at bounding box center [171, 180] width 159 height 29
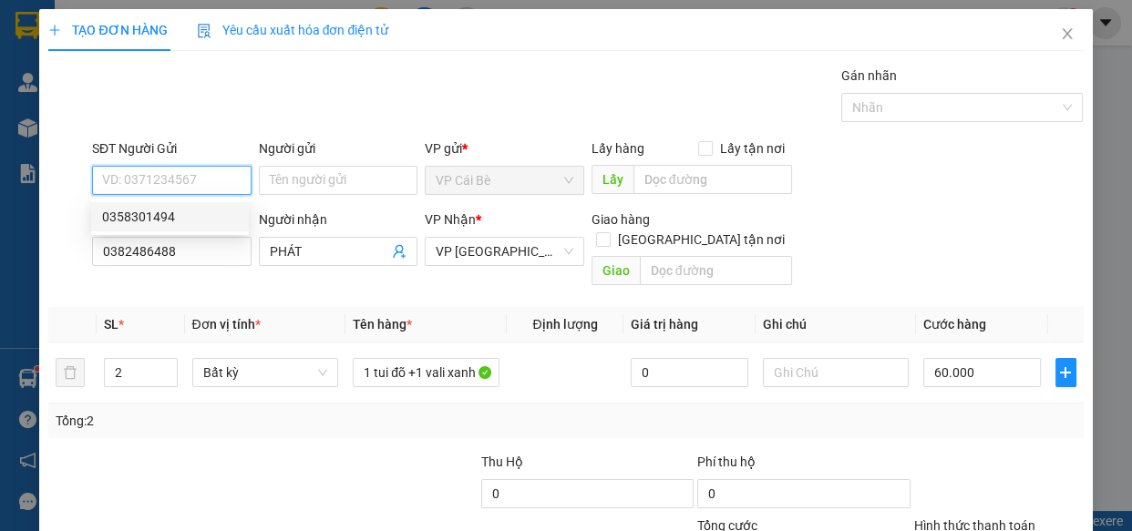
click at [191, 215] on div "0358301494" at bounding box center [170, 217] width 136 height 20
type input "0358301494"
drag, startPoint x: 201, startPoint y: 183, endPoint x: 0, endPoint y: 189, distance: 201.4
click at [0, 189] on div "TẠO ĐƠN HÀNG Yêu cầu xuất hóa đơn điện tử Transit Pickup Surcharge Ids Transit …" at bounding box center [566, 265] width 1132 height 531
click at [165, 173] on input "SĐT Người Gửi" at bounding box center [171, 180] width 159 height 29
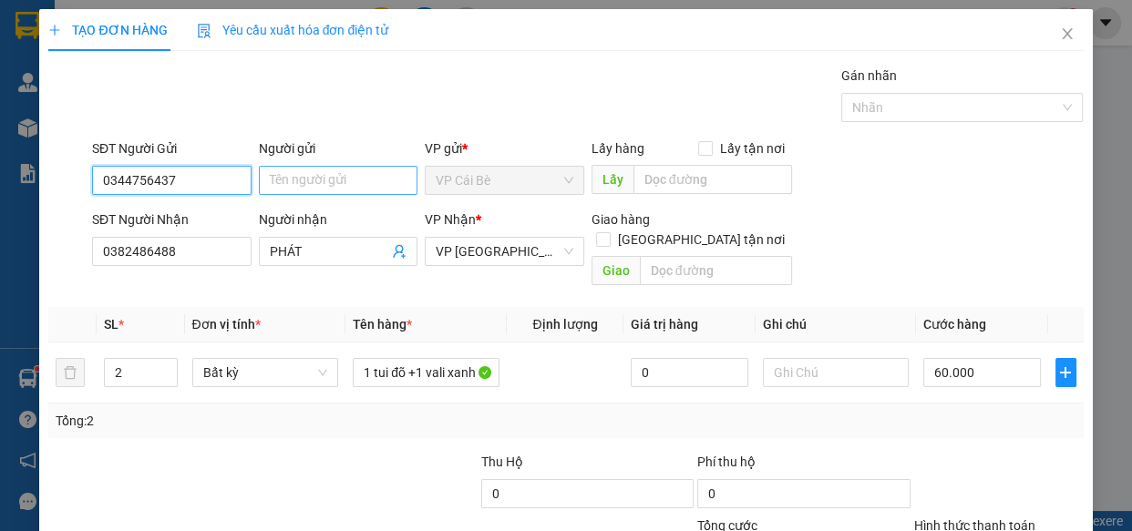
type input "0344756437"
click at [311, 189] on input "Người gửi" at bounding box center [338, 180] width 159 height 29
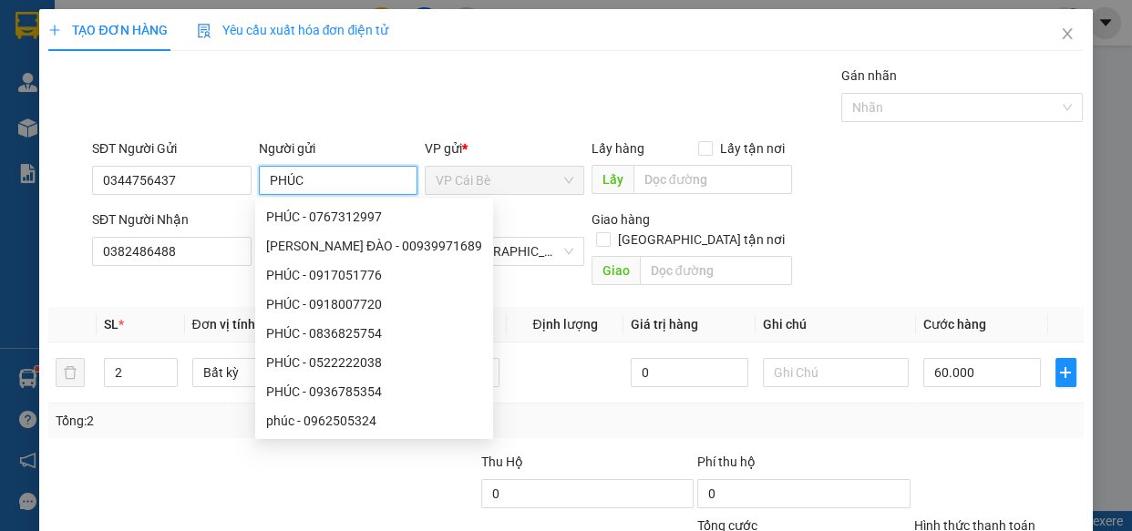
type input "PHÚC"
click at [355, 108] on div "Gói vận chuyển * Tiêu chuẩn Gán nhãn Nhãn" at bounding box center [587, 98] width 999 height 64
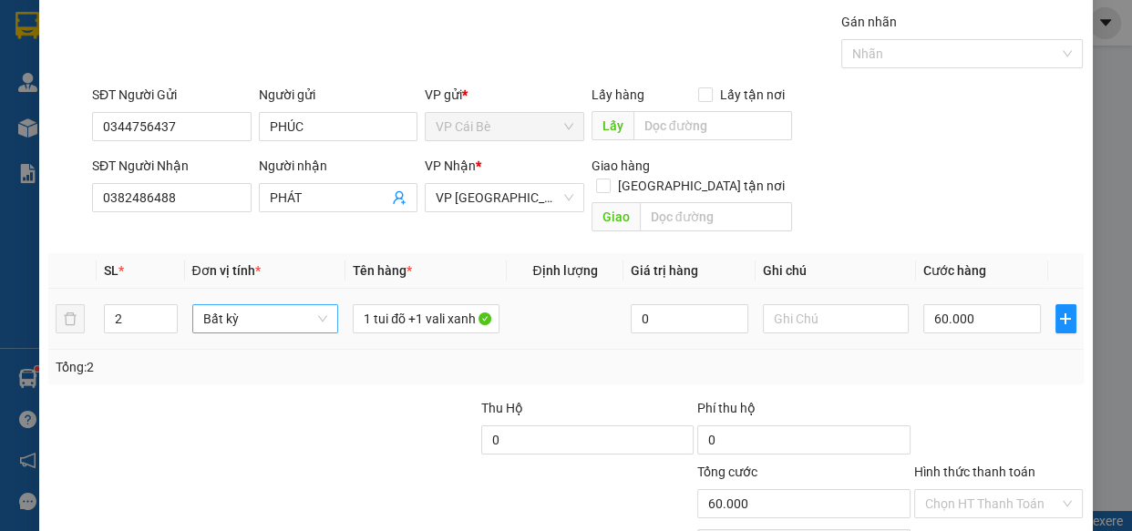
scroll to position [82, 0]
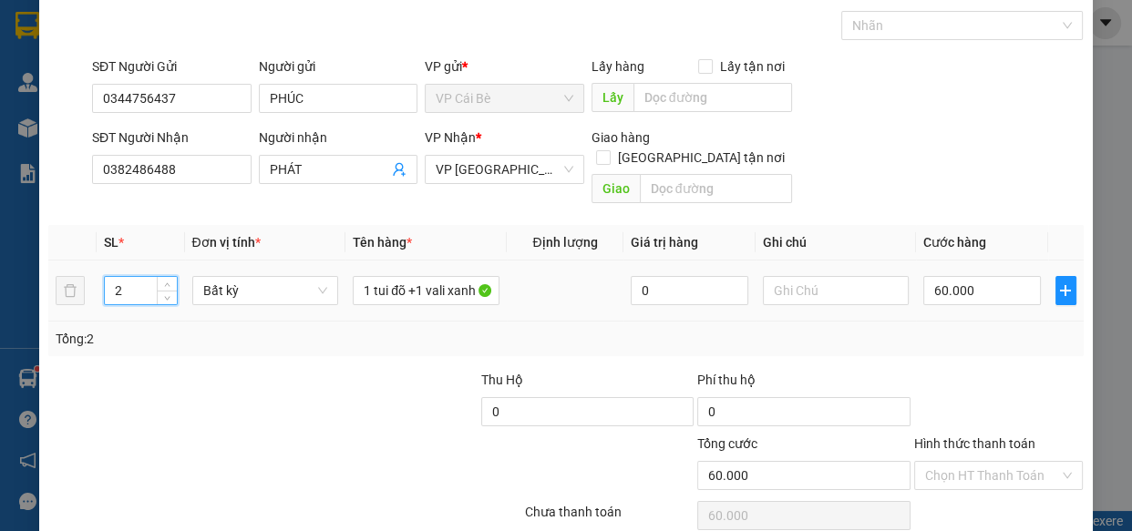
click at [153, 277] on input "2" at bounding box center [140, 290] width 71 height 27
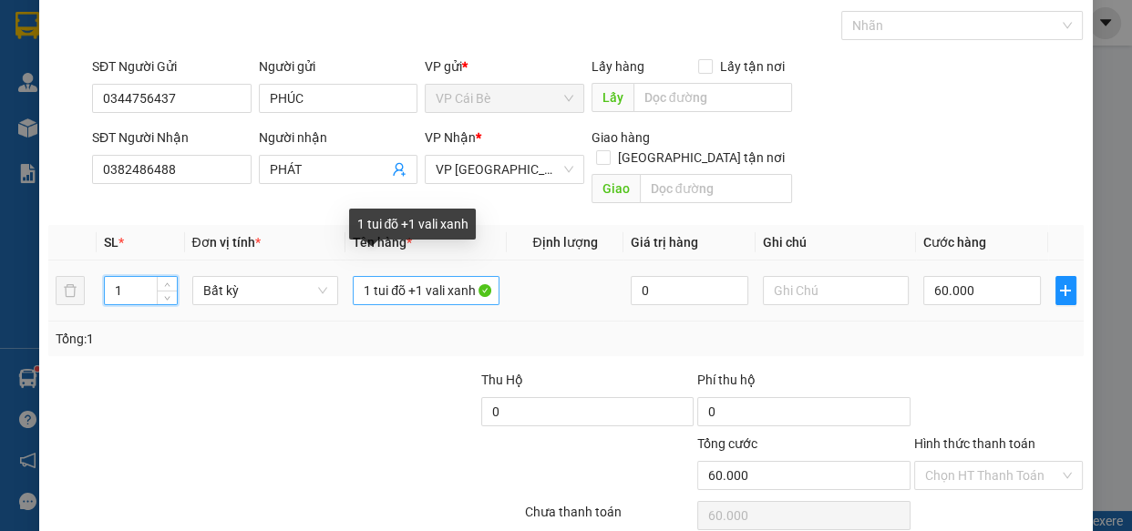
type input "1"
type input "0"
drag, startPoint x: 366, startPoint y: 273, endPoint x: 626, endPoint y: 291, distance: 260.2
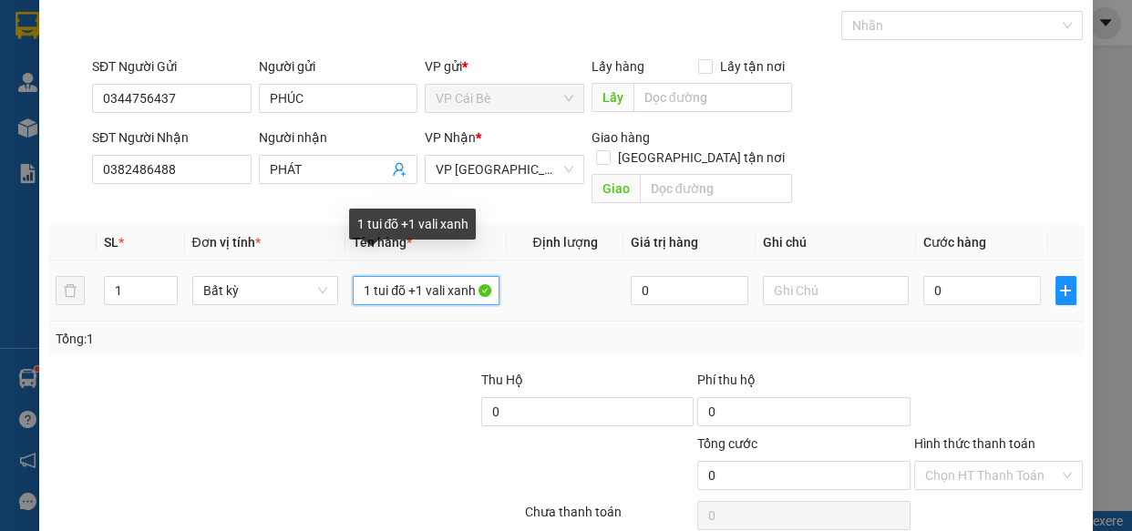
click at [626, 291] on tr "1 Bất kỳ 1 tui đõ +1 vali xanh 0 0" at bounding box center [565, 291] width 1034 height 61
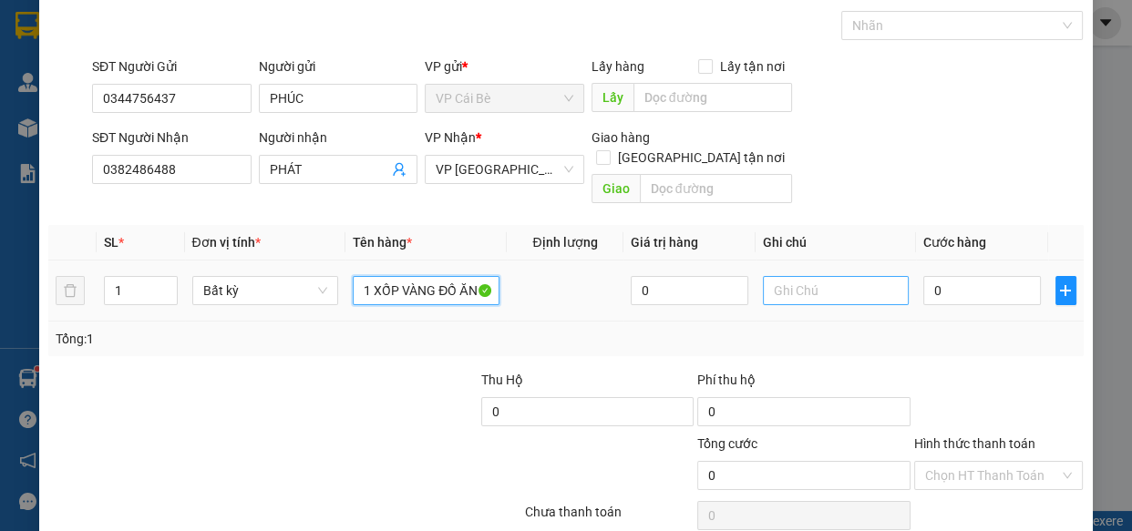
type input "1 XỐP VÀNG ĐỒ ĂN"
click at [865, 276] on input "text" at bounding box center [836, 290] width 147 height 29
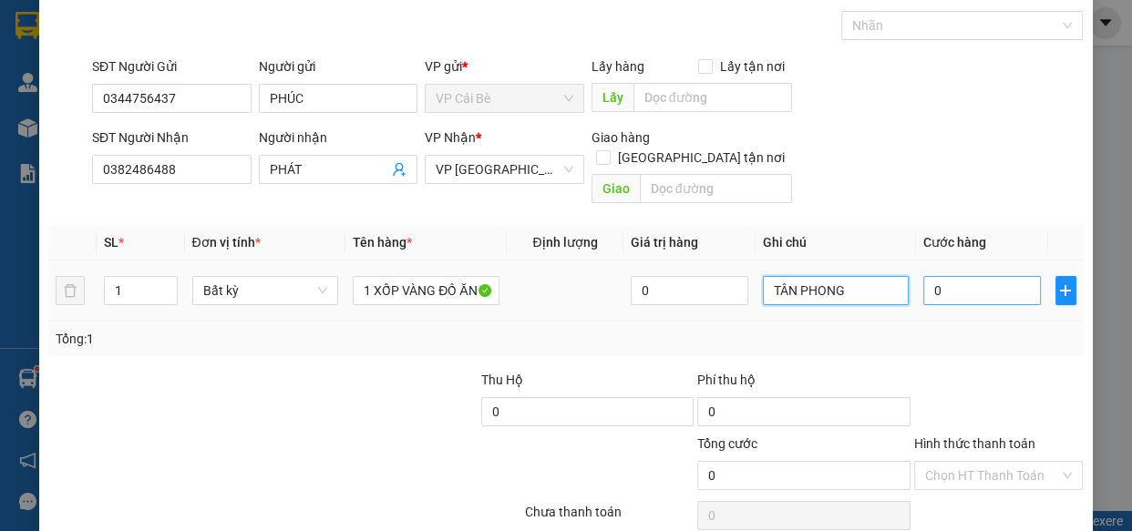
type input "TÂN PHONG"
click at [954, 276] on input "0" at bounding box center [982, 290] width 118 height 29
type input "0"
type input "2"
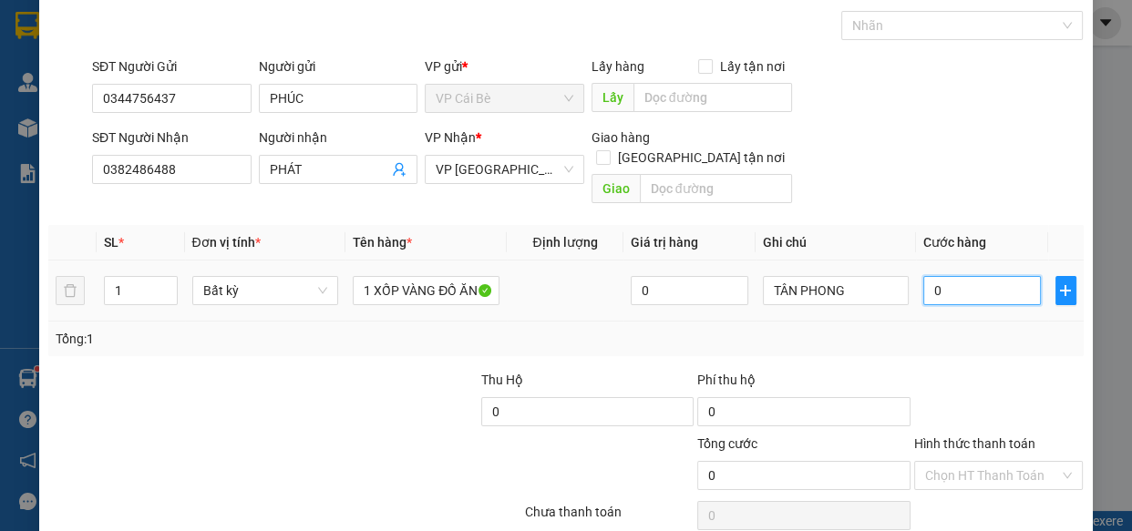
type input "02"
type input "20"
type input "020"
type input "20.000"
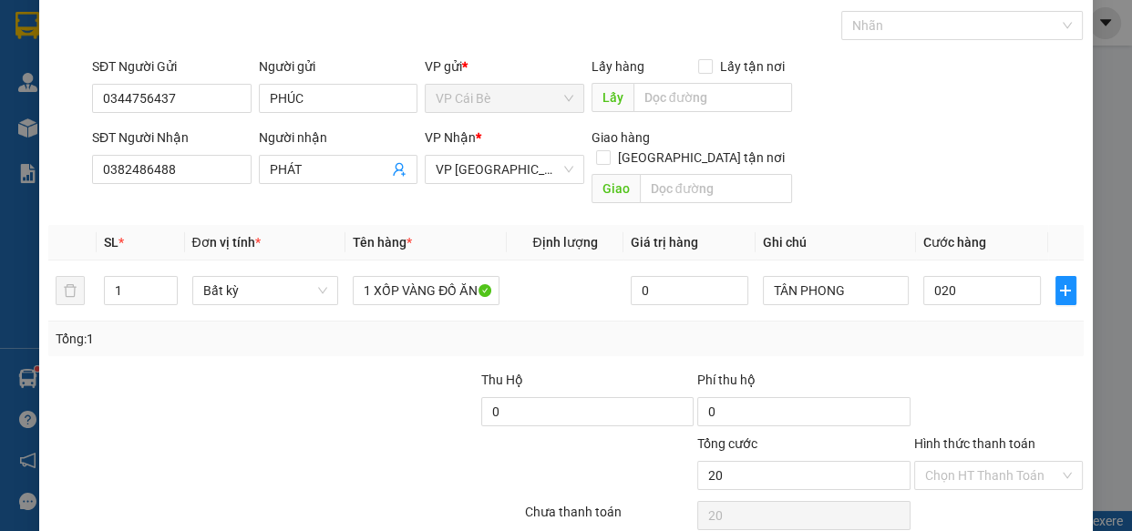
type input "20.000"
click at [944, 329] on div "Tổng: 1" at bounding box center [565, 339] width 1019 height 20
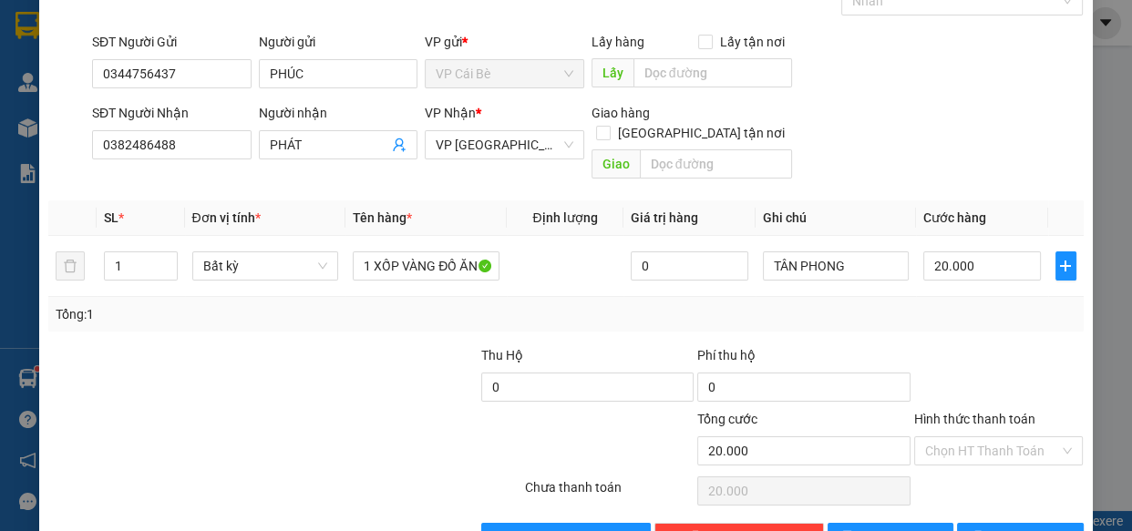
scroll to position [142, 0]
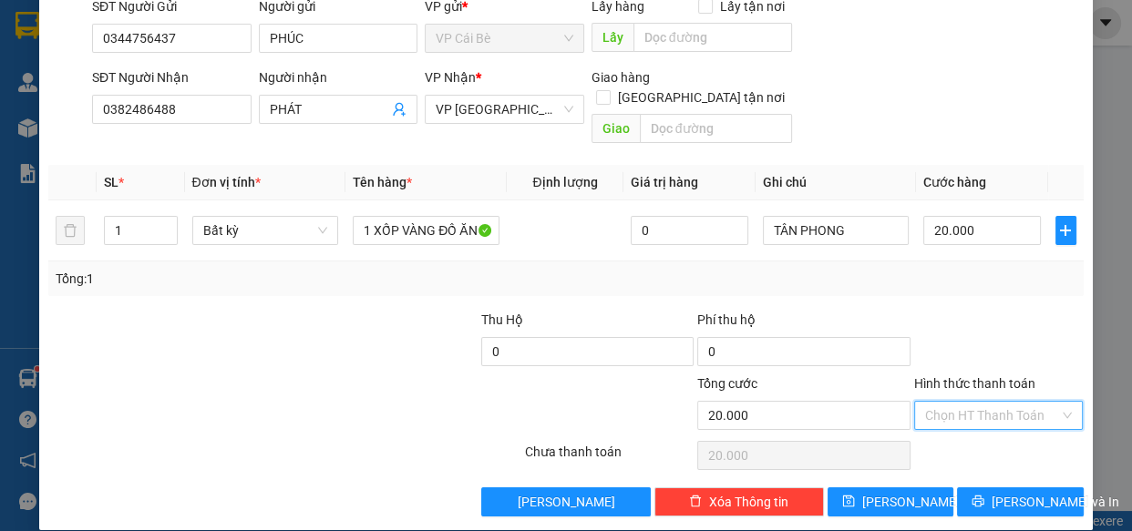
click at [1024, 402] on input "Hình thức thanh toán" at bounding box center [992, 415] width 135 height 27
click at [1006, 430] on div "Tại văn phòng" at bounding box center [987, 430] width 146 height 20
type input "0"
click at [1011, 492] on span "[PERSON_NAME] và In" at bounding box center [1055, 502] width 128 height 20
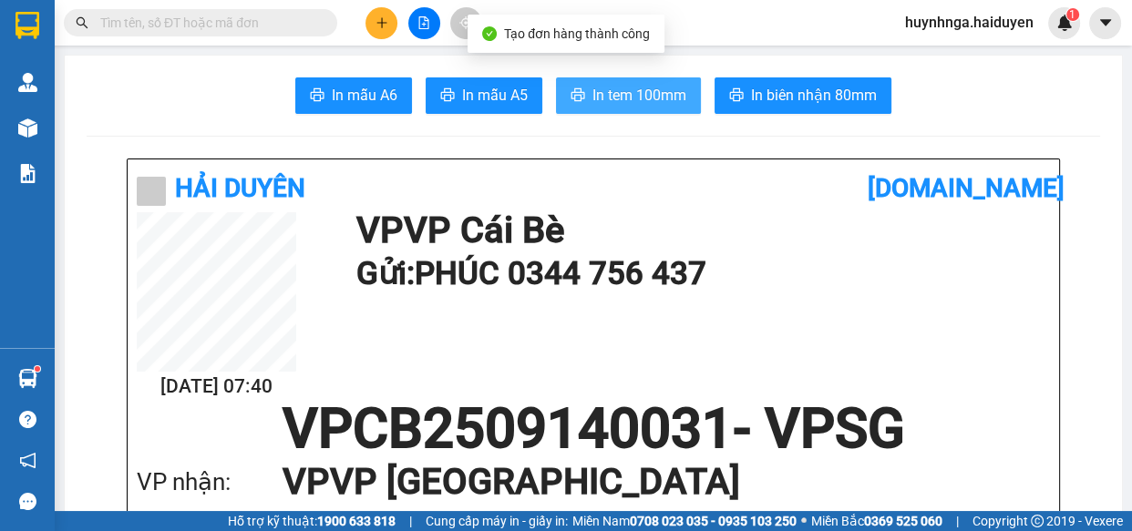
click at [638, 100] on span "In tem 100mm" at bounding box center [639, 95] width 94 height 23
